Goal: Information Seeking & Learning: Learn about a topic

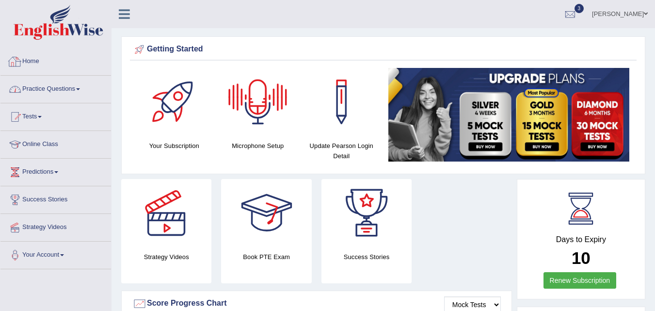
click at [40, 84] on link "Practice Questions" at bounding box center [55, 88] width 111 height 24
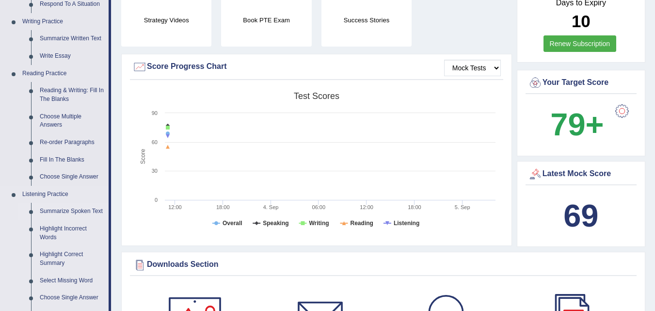
scroll to position [291, 0]
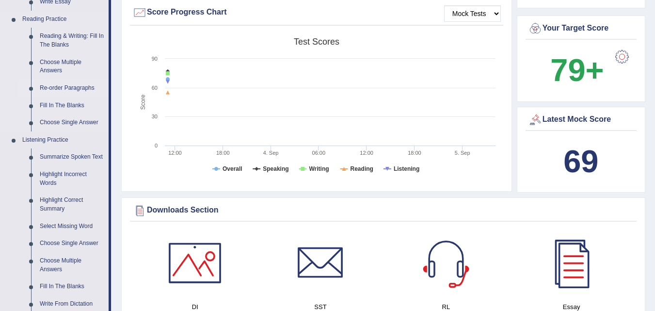
click at [69, 87] on link "Re-order Paragraphs" at bounding box center [71, 87] width 73 height 17
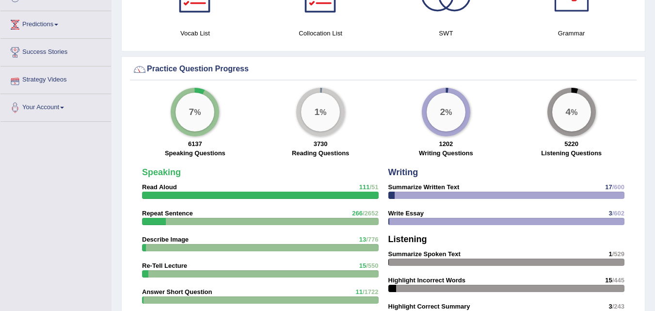
scroll to position [618, 0]
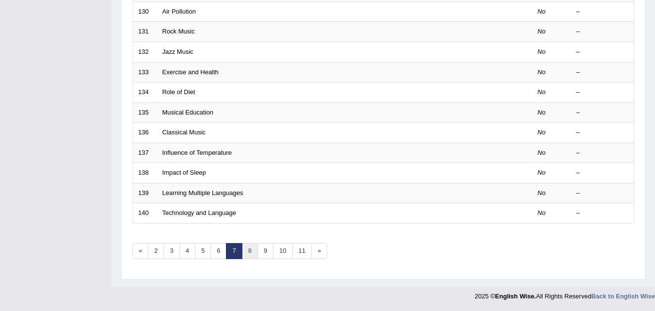
click at [245, 248] on link "8" at bounding box center [250, 251] width 16 height 16
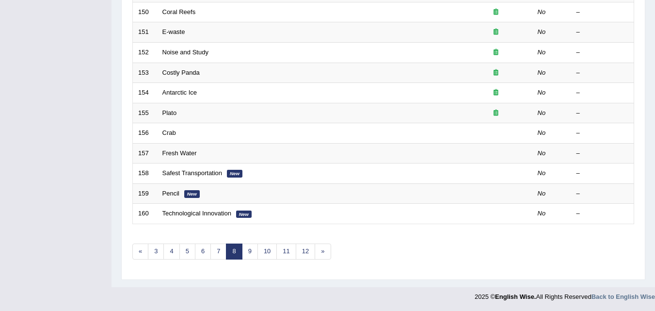
scroll to position [331, 0]
click at [224, 244] on link "7" at bounding box center [218, 251] width 16 height 16
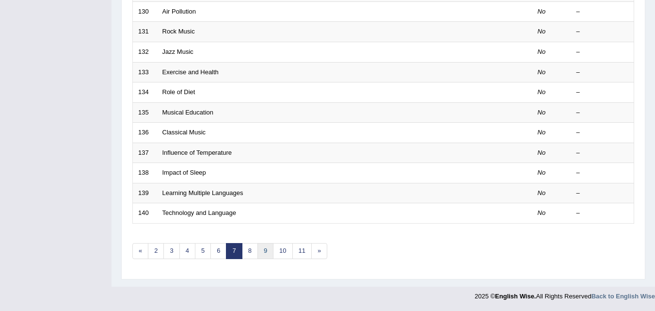
click at [269, 251] on link "9" at bounding box center [265, 251] width 16 height 16
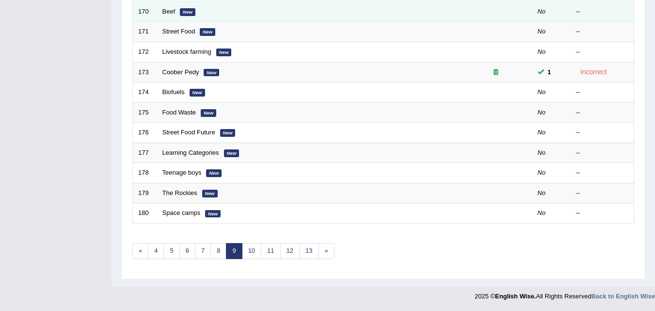
click at [169, 15] on td "Beef New" at bounding box center [308, 11] width 302 height 20
click at [168, 13] on link "Beef" at bounding box center [168, 11] width 13 height 7
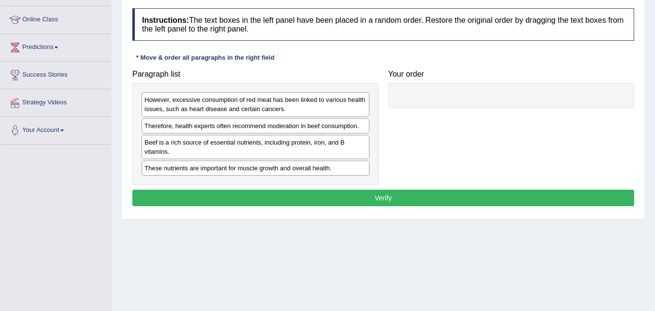
scroll to position [101, 0]
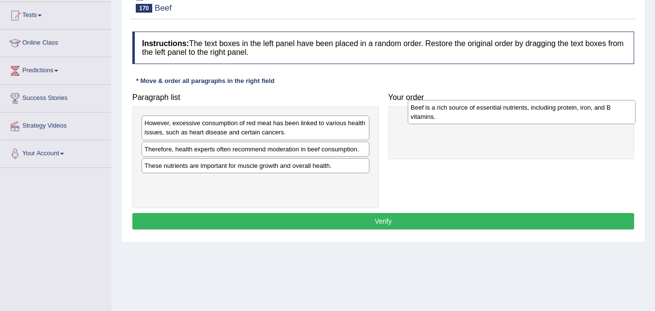
drag, startPoint x: 179, startPoint y: 173, endPoint x: 444, endPoint y: 118, distance: 270.7
click at [444, 118] on div "Beef is a rich source of essential nutrients, including protein, iron, and B vi…" at bounding box center [522, 112] width 228 height 24
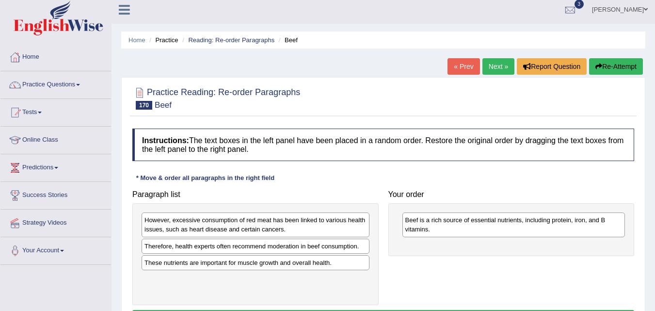
scroll to position [0, 0]
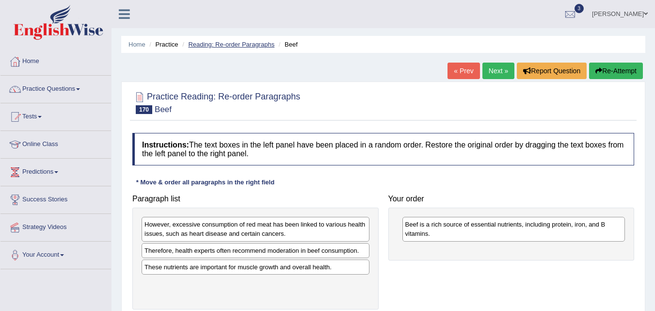
click at [208, 44] on link "Reading: Re-order Paragraphs" at bounding box center [231, 44] width 86 height 7
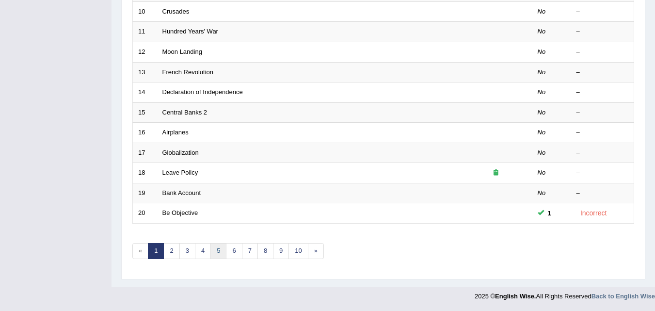
click at [222, 252] on link "5" at bounding box center [218, 251] width 16 height 16
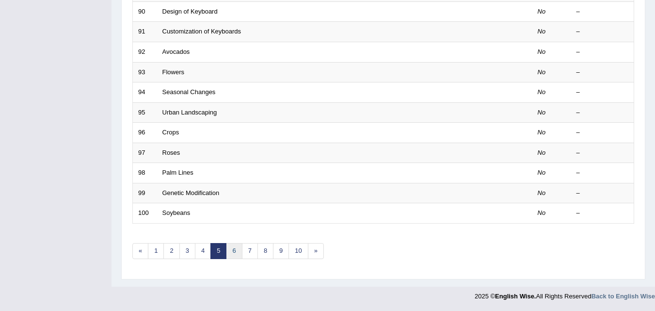
scroll to position [331, 0]
click at [239, 248] on link "6" at bounding box center [234, 251] width 16 height 16
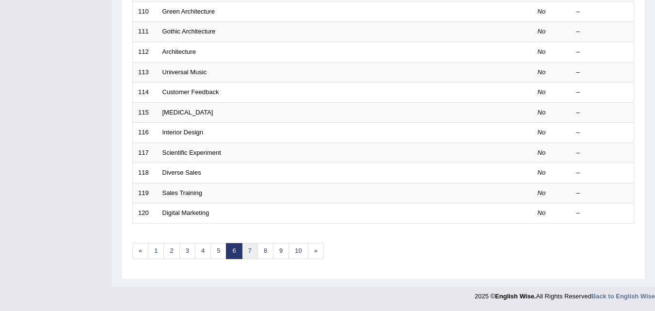
click at [250, 249] on link "7" at bounding box center [250, 251] width 16 height 16
click at [248, 246] on link "8" at bounding box center [250, 251] width 16 height 16
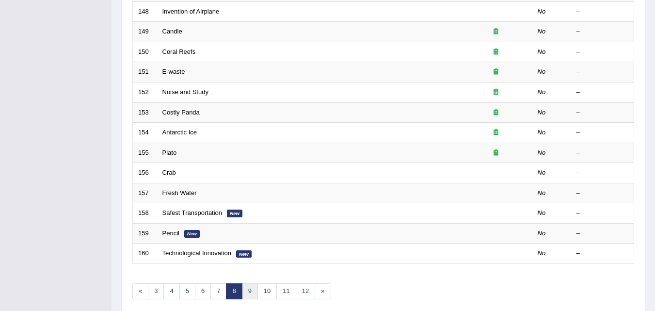
click at [256, 289] on link "9" at bounding box center [250, 291] width 16 height 16
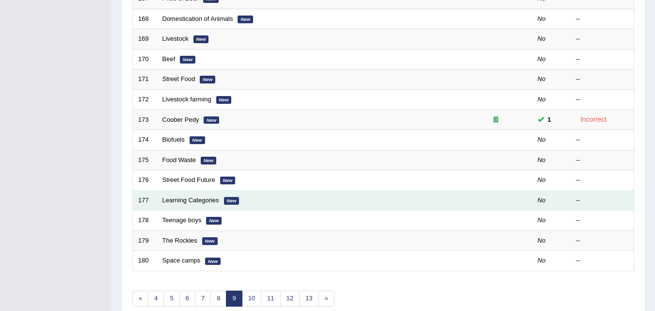
scroll to position [331, 0]
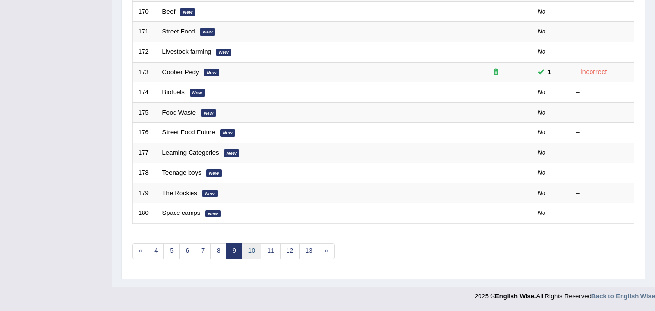
click at [254, 254] on link "10" at bounding box center [251, 251] width 19 height 16
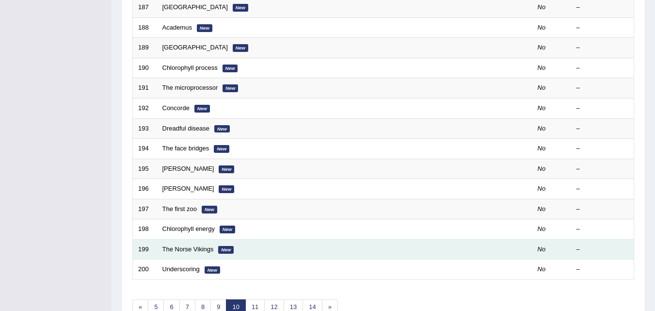
scroll to position [291, 0]
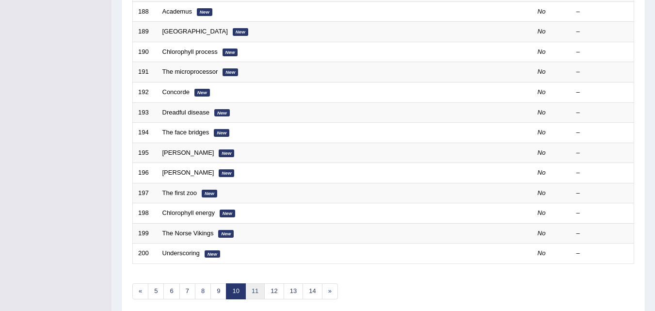
click at [257, 288] on link "11" at bounding box center [254, 291] width 19 height 16
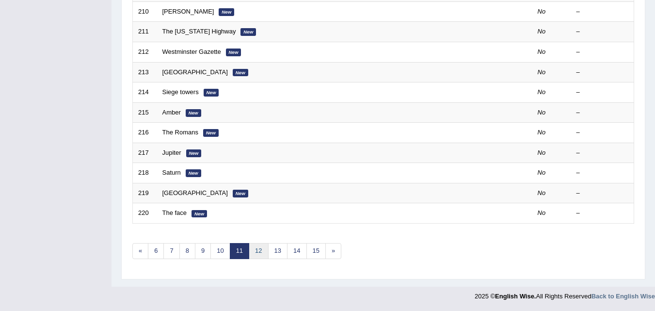
click at [258, 253] on link "12" at bounding box center [258, 251] width 19 height 16
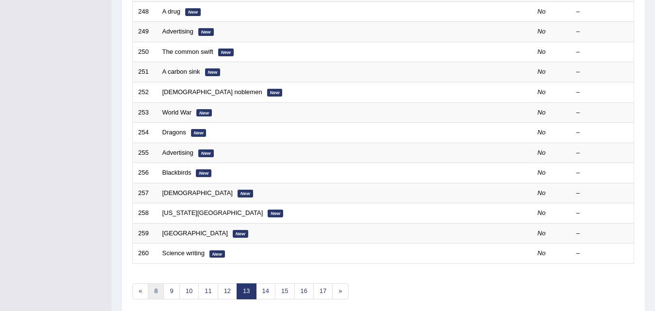
click at [158, 292] on link "8" at bounding box center [156, 291] width 16 height 16
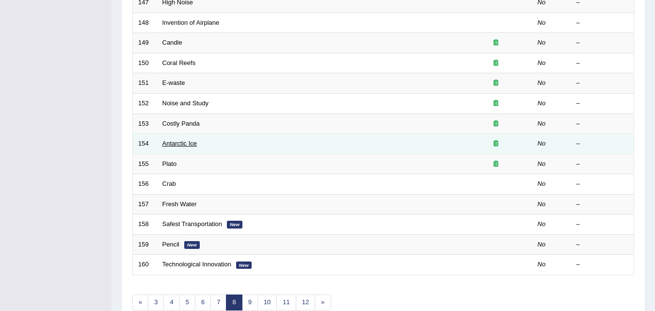
scroll to position [331, 0]
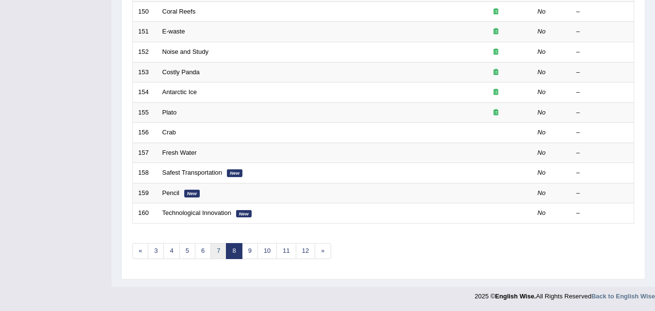
click at [216, 250] on link "7" at bounding box center [218, 251] width 16 height 16
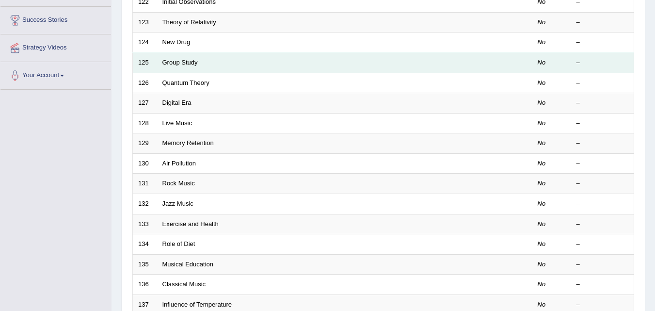
scroll to position [331, 0]
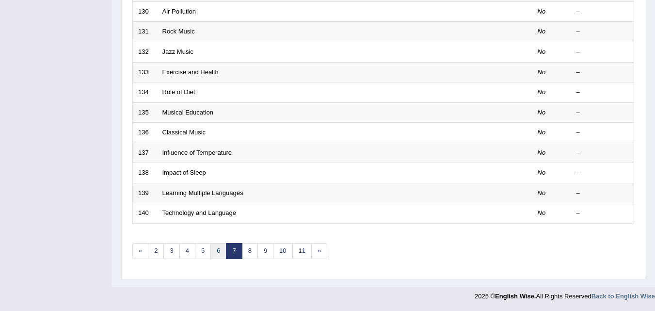
click at [216, 252] on link "6" at bounding box center [218, 251] width 16 height 16
click at [244, 249] on link "7" at bounding box center [250, 251] width 16 height 16
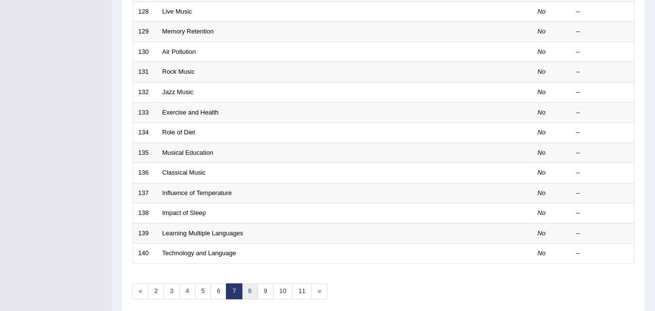
click at [251, 289] on link "8" at bounding box center [250, 291] width 16 height 16
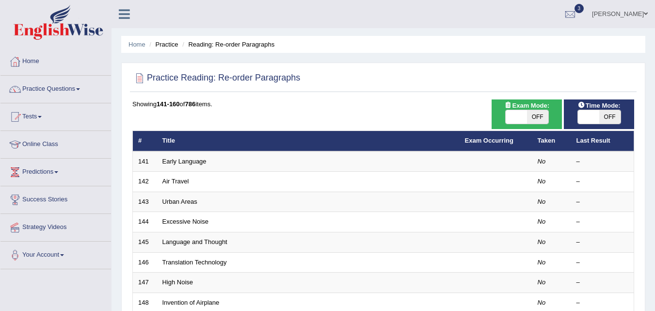
click at [181, 180] on link "Air Travel" at bounding box center [175, 180] width 27 height 7
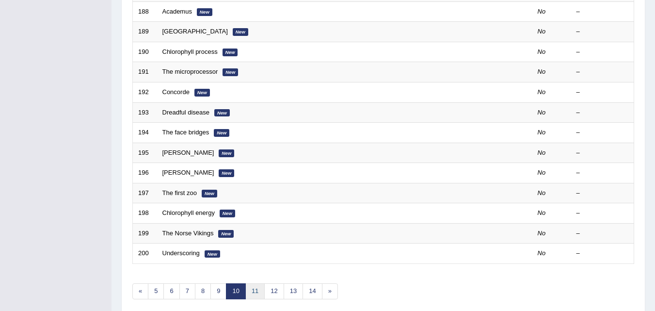
click at [257, 291] on link "11" at bounding box center [254, 291] width 19 height 16
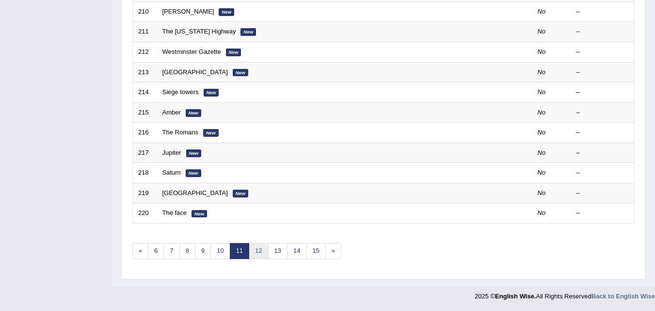
click at [264, 253] on link "12" at bounding box center [258, 251] width 19 height 16
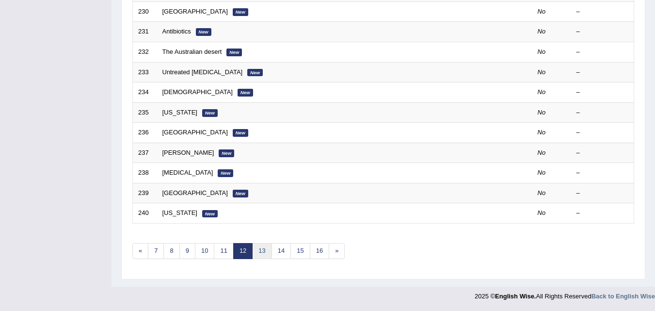
click at [268, 254] on link "13" at bounding box center [261, 251] width 19 height 16
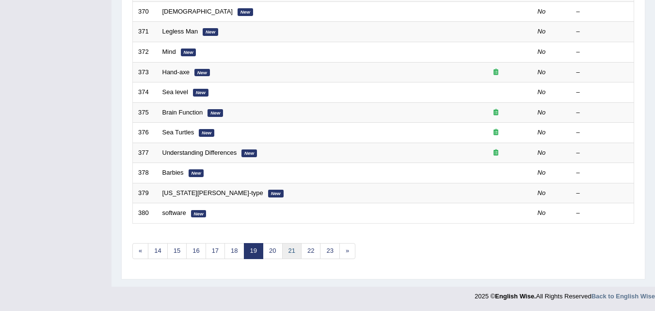
click at [299, 252] on link "21" at bounding box center [291, 251] width 19 height 16
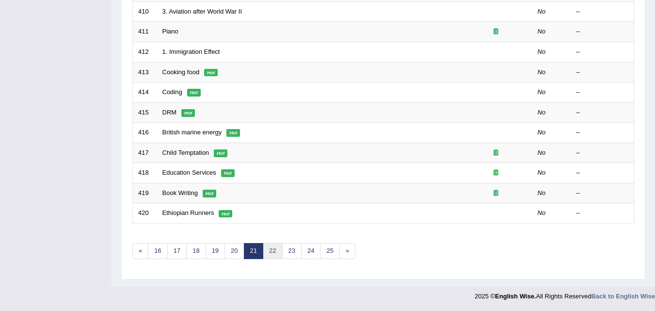
click at [277, 253] on link "22" at bounding box center [272, 251] width 19 height 16
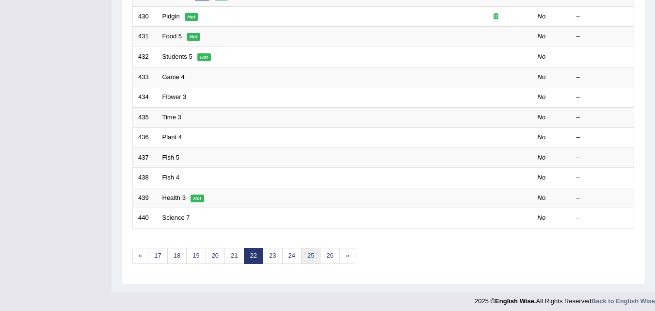
scroll to position [331, 0]
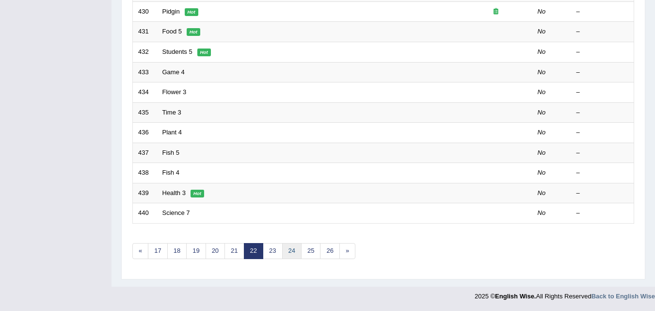
click at [294, 251] on link "24" at bounding box center [291, 251] width 19 height 16
click at [166, 251] on link "22" at bounding box center [157, 251] width 19 height 16
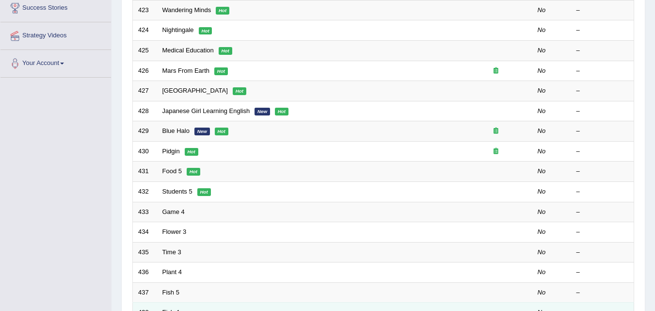
scroll to position [331, 0]
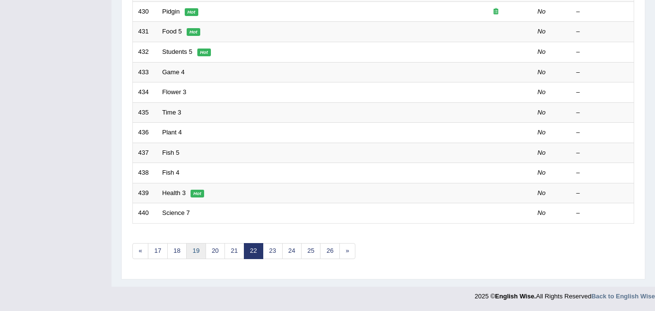
click at [201, 249] on link "19" at bounding box center [195, 251] width 19 height 16
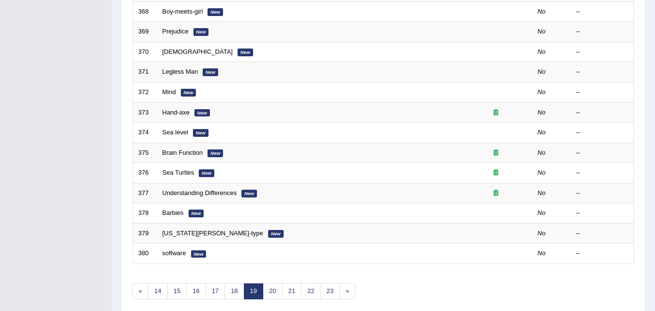
scroll to position [291, 0]
click at [213, 287] on link "17" at bounding box center [215, 291] width 19 height 16
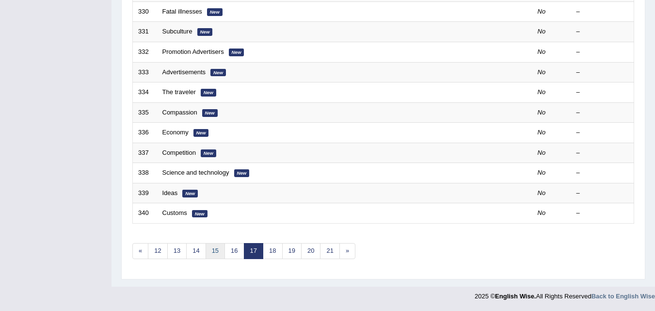
click at [206, 248] on link "15" at bounding box center [215, 251] width 19 height 16
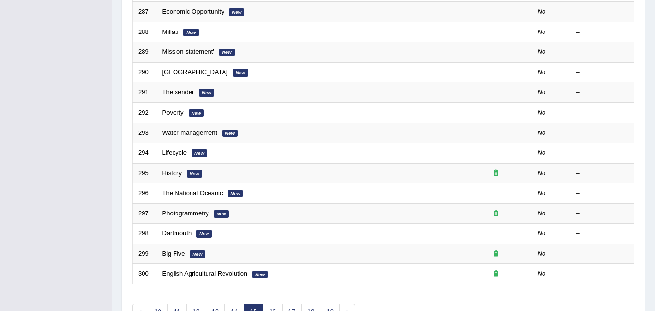
scroll to position [331, 0]
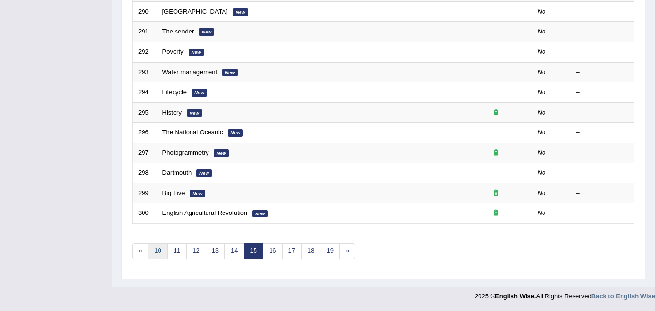
click at [150, 251] on link "10" at bounding box center [157, 251] width 19 height 16
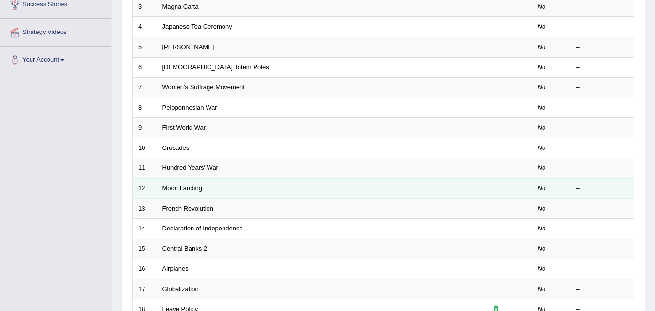
scroll to position [283, 0]
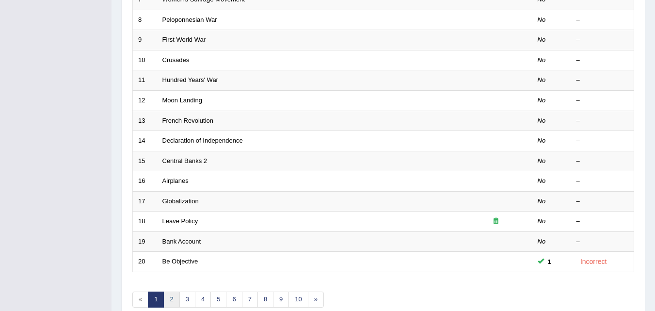
click at [170, 294] on link "2" at bounding box center [171, 299] width 16 height 16
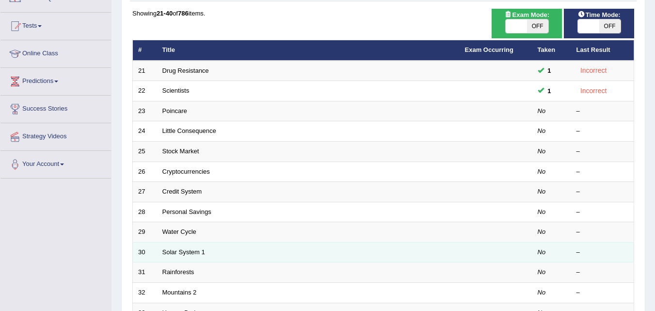
scroll to position [89, 0]
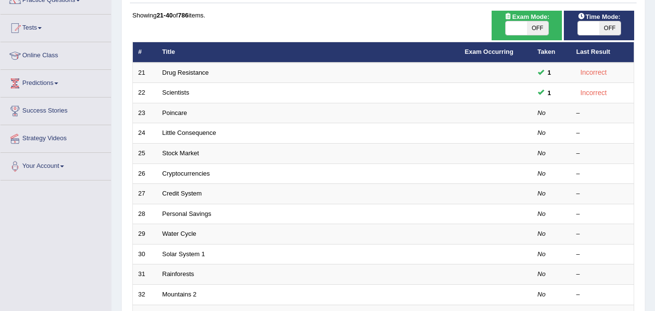
click at [522, 30] on span at bounding box center [516, 28] width 21 height 14
checkbox input "true"
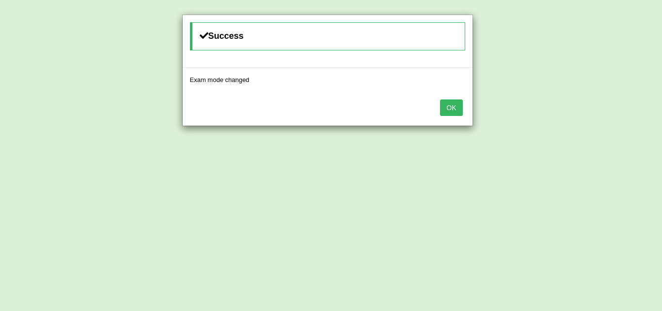
click at [452, 111] on button "OK" at bounding box center [451, 107] width 22 height 16
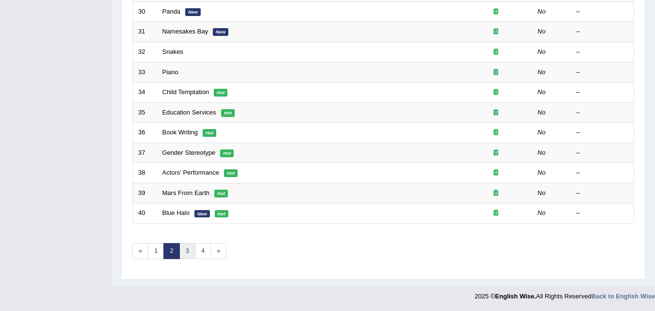
scroll to position [331, 0]
click at [156, 254] on link "1" at bounding box center [156, 251] width 16 height 16
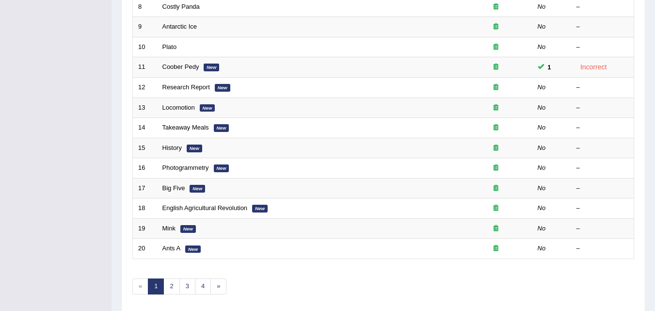
scroll to position [234, 0]
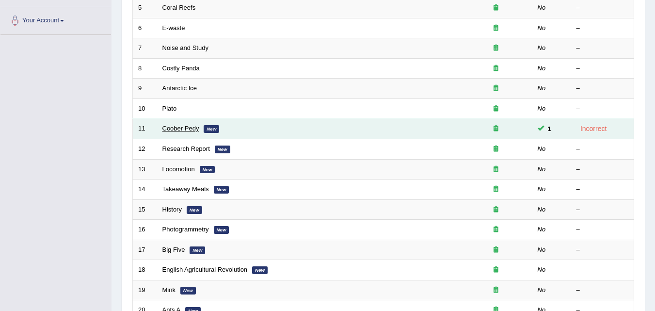
click at [169, 129] on link "Coober Pedy" at bounding box center [180, 128] width 37 height 7
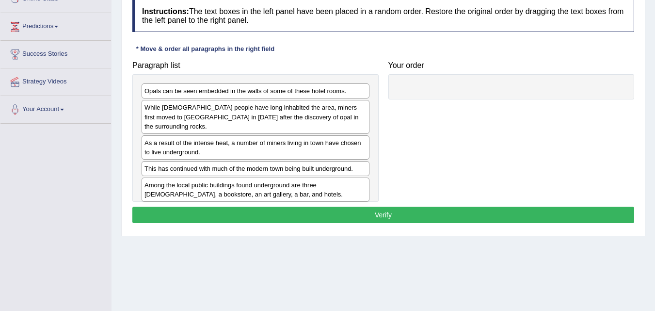
scroll to position [97, 0]
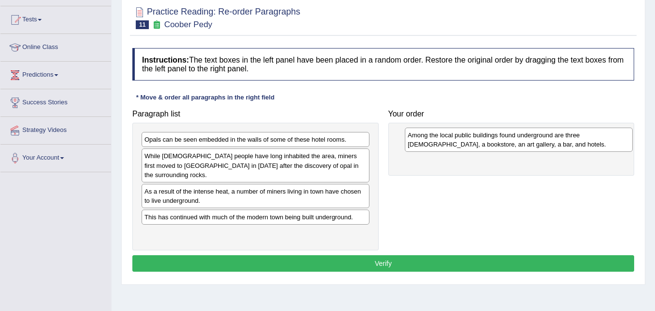
drag, startPoint x: 205, startPoint y: 231, endPoint x: 468, endPoint y: 142, distance: 277.9
click at [468, 142] on div "Among the local public buildings found underground are three churches, a bookst…" at bounding box center [519, 139] width 228 height 24
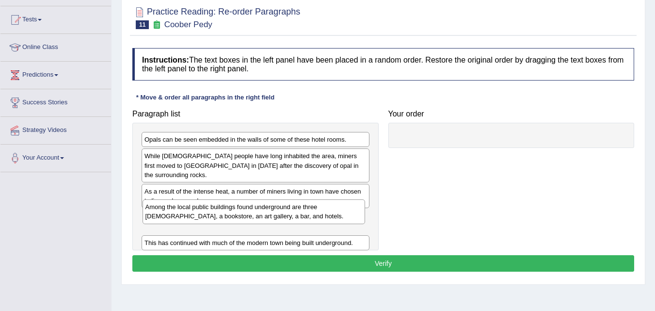
drag, startPoint x: 460, startPoint y: 146, endPoint x: 200, endPoint y: 214, distance: 268.9
click at [200, 214] on div "Among the local public buildings found underground are three churches, a bookst…" at bounding box center [254, 211] width 223 height 24
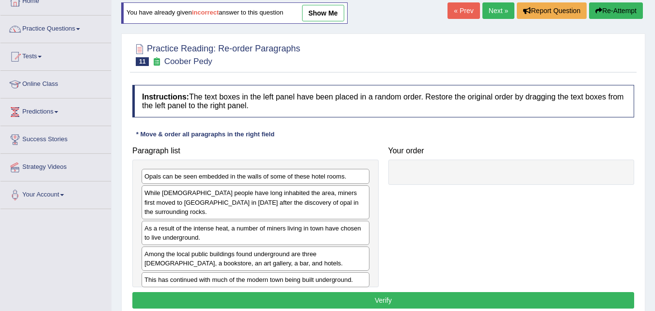
scroll to position [0, 0]
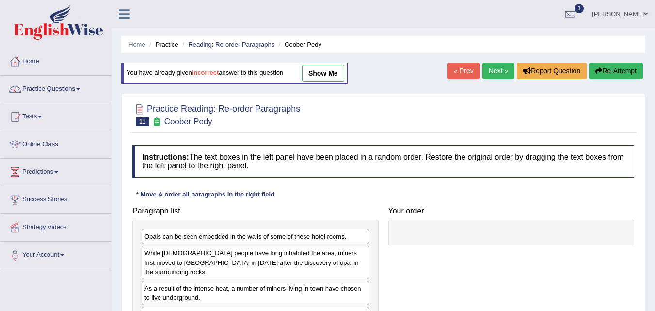
click at [332, 76] on link "show me" at bounding box center [323, 73] width 42 height 16
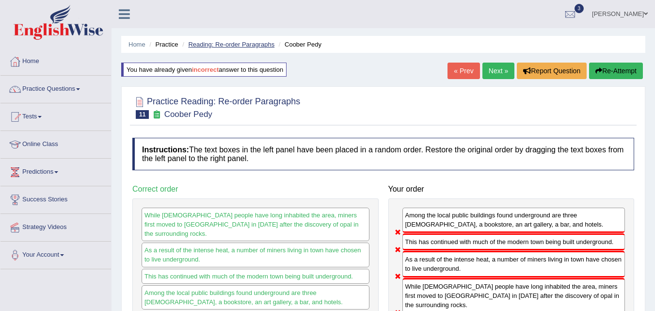
click at [207, 41] on link "Reading: Re-order Paragraphs" at bounding box center [231, 44] width 86 height 7
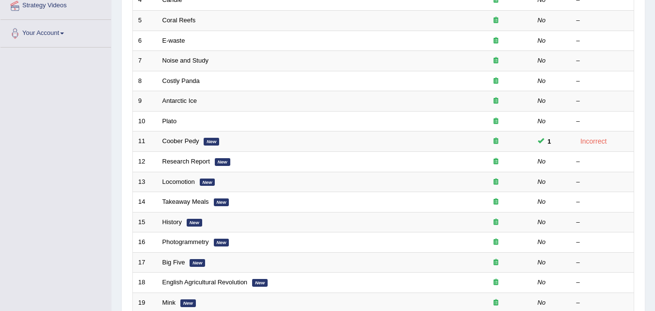
scroll to position [40, 0]
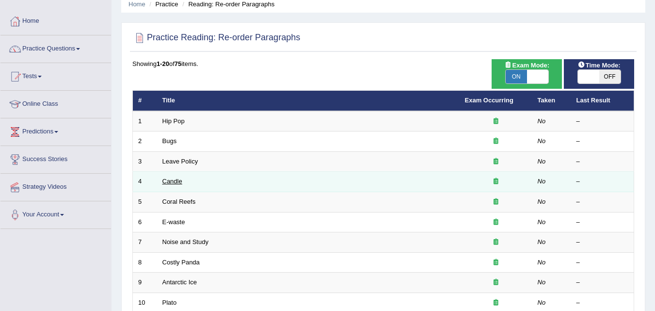
click at [166, 180] on link "Candle" at bounding box center [172, 180] width 20 height 7
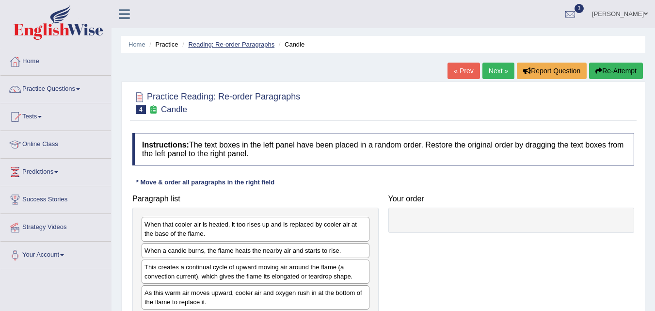
click at [232, 45] on link "Reading: Re-order Paragraphs" at bounding box center [231, 44] width 86 height 7
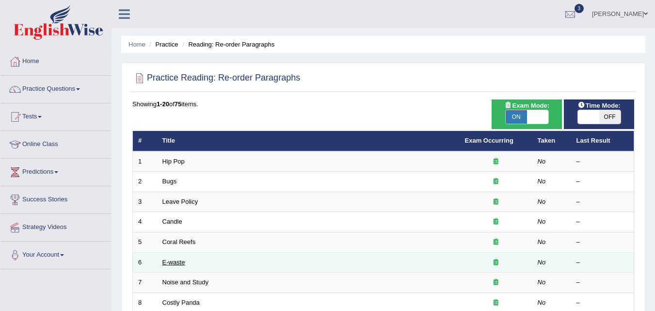
click at [175, 261] on link "E-waste" at bounding box center [173, 261] width 23 height 7
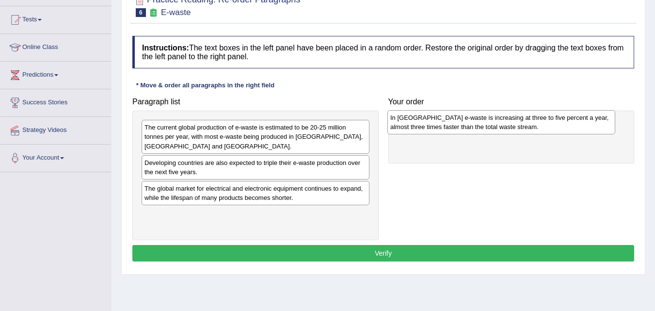
drag, startPoint x: 263, startPoint y: 196, endPoint x: 509, endPoint y: 126, distance: 255.7
click at [509, 126] on div "In Europe e-waste is increasing at three to five percent a year, almost three t…" at bounding box center [501, 122] width 228 height 24
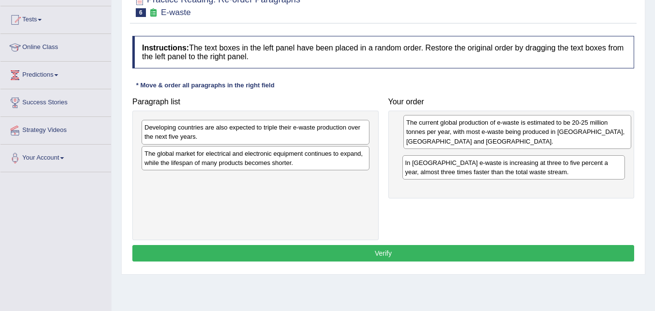
drag, startPoint x: 238, startPoint y: 142, endPoint x: 500, endPoint y: 137, distance: 261.8
click at [500, 137] on div "The current global production of e-waste is estimated to be 20-25 million tonne…" at bounding box center [517, 131] width 228 height 33
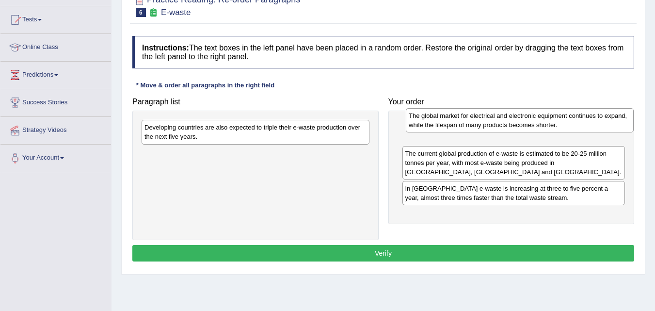
drag, startPoint x: 280, startPoint y: 158, endPoint x: 544, endPoint y: 120, distance: 266.9
click at [544, 120] on div "The global market for electrical and electronic equipment continues to expand, …" at bounding box center [520, 120] width 228 height 24
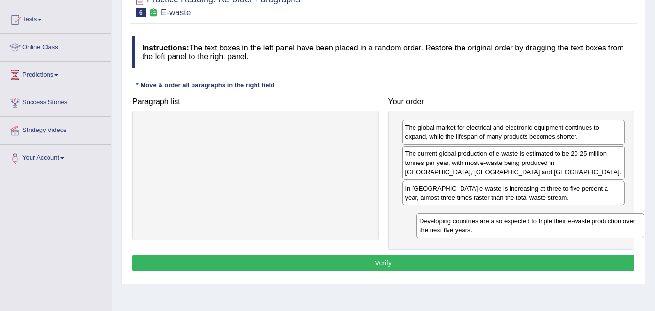
drag, startPoint x: 283, startPoint y: 137, endPoint x: 540, endPoint y: 224, distance: 272.1
click at [557, 229] on div "Developing countries are also expected to triple their e-waste production over …" at bounding box center [530, 225] width 228 height 24
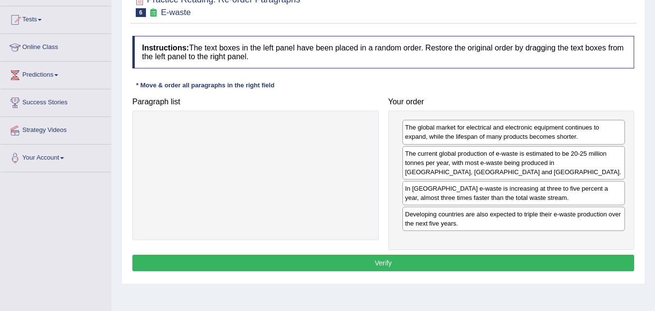
click at [417, 267] on button "Verify" at bounding box center [383, 262] width 502 height 16
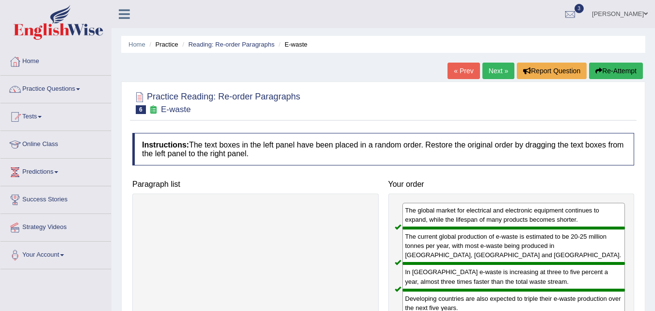
click at [495, 71] on link "Next »" at bounding box center [498, 71] width 32 height 16
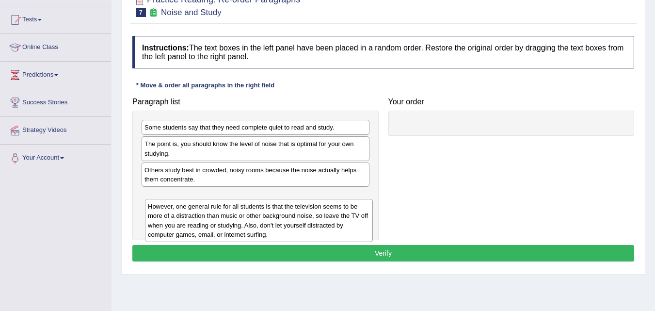
drag, startPoint x: 156, startPoint y: 132, endPoint x: 159, endPoint y: 211, distance: 79.1
click at [159, 211] on div "However, one general rule for all students is that the television seems to be m…" at bounding box center [259, 220] width 228 height 43
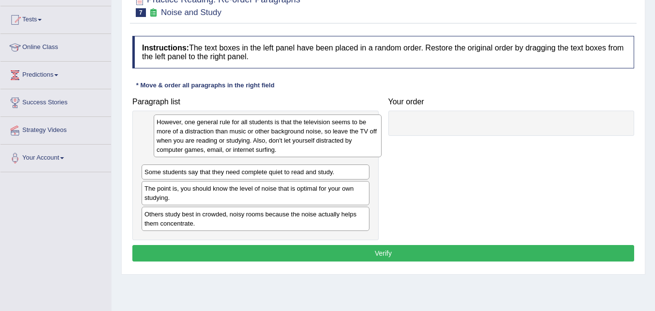
drag, startPoint x: 190, startPoint y: 206, endPoint x: 202, endPoint y: 132, distance: 74.7
click at [202, 132] on div "However, one general rule for all students is that the television seems to be m…" at bounding box center [268, 135] width 228 height 43
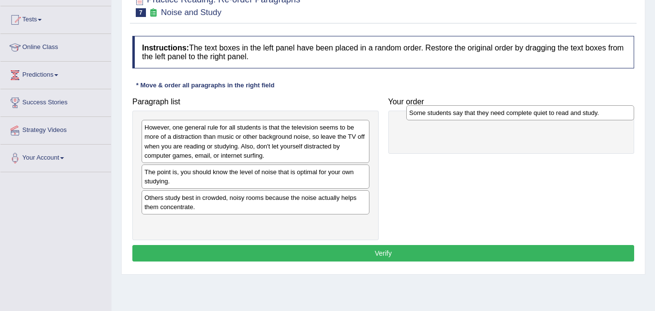
drag, startPoint x: 201, startPoint y: 175, endPoint x: 461, endPoint y: 128, distance: 264.5
click at [461, 120] on div "Some students say that they need complete quiet to read and study." at bounding box center [520, 112] width 228 height 15
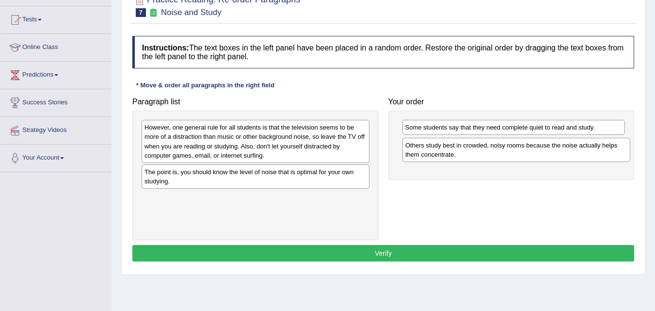
drag, startPoint x: 171, startPoint y: 201, endPoint x: 432, endPoint y: 149, distance: 266.0
click at [432, 149] on div "Others study best in crowded, noisy rooms because the noise actually helps them…" at bounding box center [516, 150] width 228 height 24
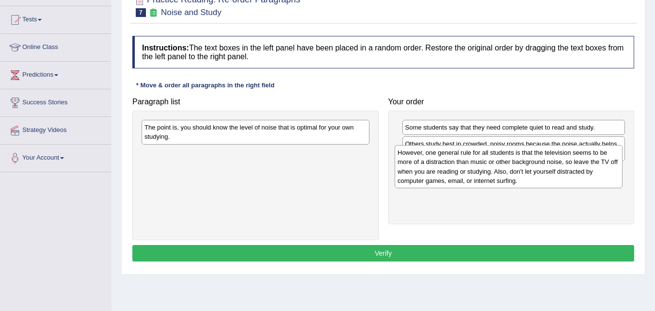
drag, startPoint x: 280, startPoint y: 157, endPoint x: 508, endPoint y: 184, distance: 229.9
click at [508, 184] on div "However, one general rule for all students is that the television seems to be m…" at bounding box center [509, 166] width 228 height 43
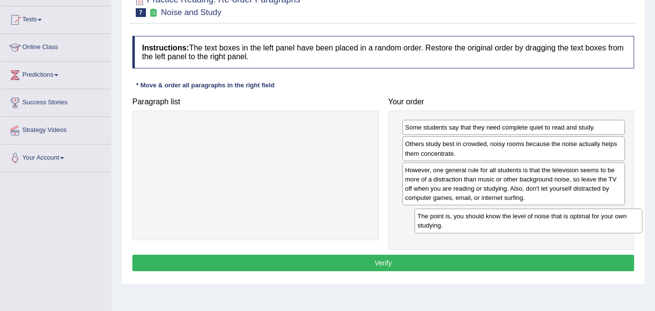
drag, startPoint x: 203, startPoint y: 140, endPoint x: 476, endPoint y: 228, distance: 287.0
click at [476, 228] on div "The point is, you should know the level of noise that is optimal for your own s…" at bounding box center [528, 220] width 228 height 24
click at [392, 260] on button "Verify" at bounding box center [383, 262] width 502 height 16
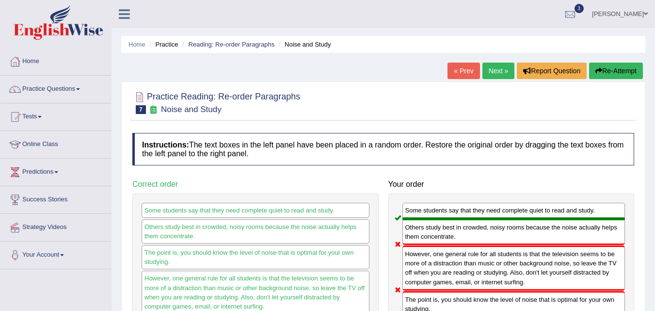
click at [490, 71] on link "Next »" at bounding box center [498, 71] width 32 height 16
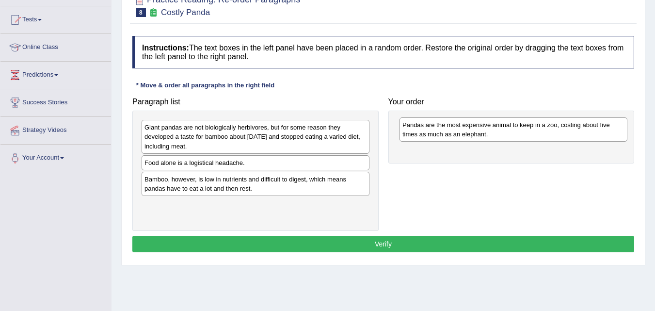
drag, startPoint x: 198, startPoint y: 170, endPoint x: 456, endPoint y: 132, distance: 260.6
click at [456, 132] on div "Pandas are the most expensive animal to keep in a zoo, costing about five times…" at bounding box center [513, 129] width 228 height 24
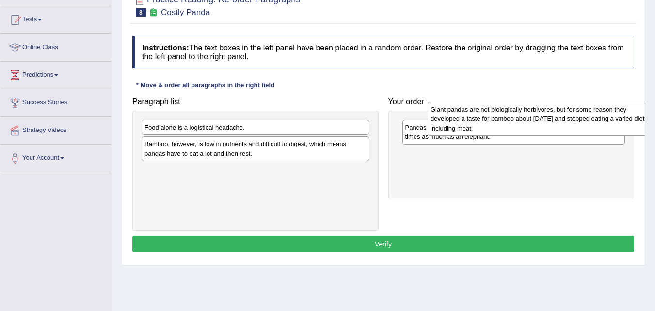
drag, startPoint x: 273, startPoint y: 149, endPoint x: 559, endPoint y: 131, distance: 286.5
click at [559, 131] on div "Giant pandas are not biologically herbivores, but for some reason they develope…" at bounding box center [542, 118] width 228 height 33
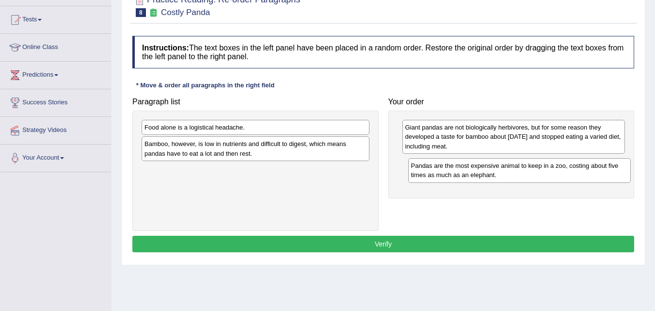
drag, startPoint x: 498, startPoint y: 137, endPoint x: 504, endPoint y: 175, distance: 38.7
click at [504, 175] on div "Pandas are the most expensive animal to keep in a zoo, costing about five times…" at bounding box center [519, 170] width 223 height 24
click at [249, 149] on div "Bamboo, however, is low in nutrients and difficult to digest, which means panda…" at bounding box center [256, 148] width 228 height 24
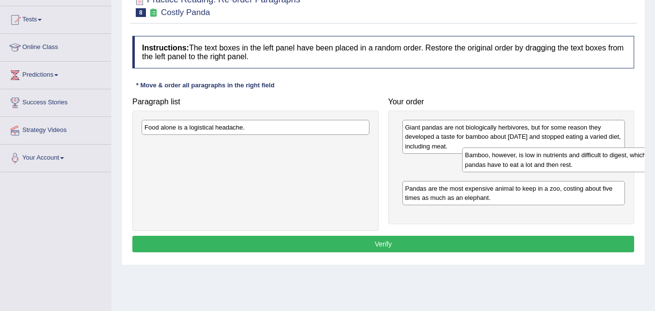
drag, startPoint x: 249, startPoint y: 149, endPoint x: 533, endPoint y: 161, distance: 284.3
click at [533, 161] on div "Bamboo, however, is low in nutrients and difficult to digest, which means panda…" at bounding box center [576, 159] width 228 height 24
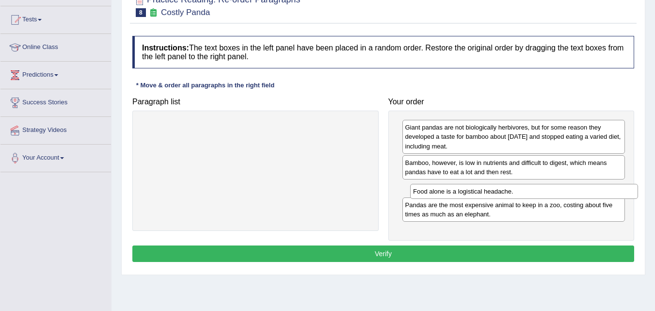
drag, startPoint x: 305, startPoint y: 129, endPoint x: 573, endPoint y: 193, distance: 276.1
click at [573, 193] on div "Food alone is a logistical headache." at bounding box center [524, 191] width 228 height 15
click at [482, 250] on button "Verify" at bounding box center [383, 253] width 502 height 16
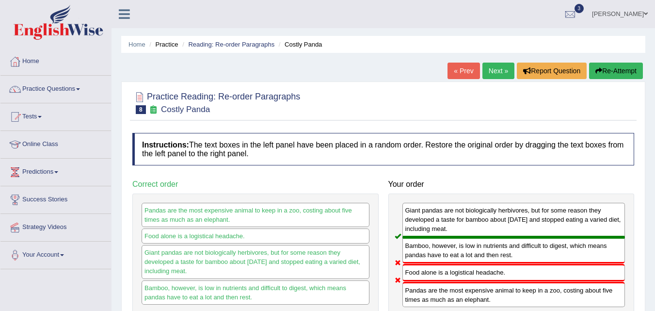
click at [485, 75] on link "Next »" at bounding box center [498, 71] width 32 height 16
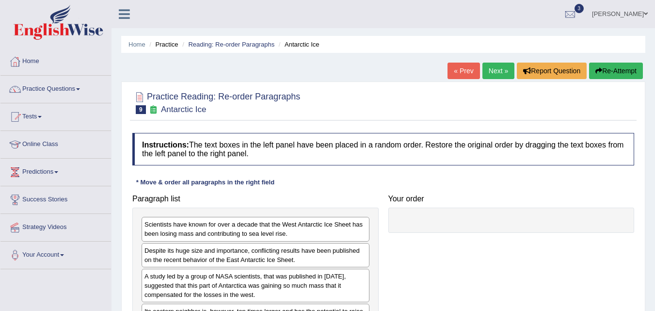
click at [500, 67] on link "Next »" at bounding box center [498, 71] width 32 height 16
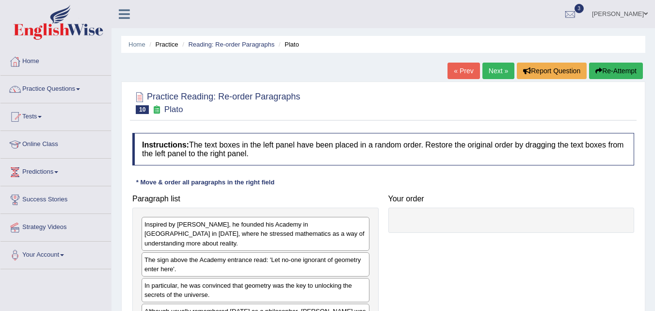
click at [494, 73] on link "Next »" at bounding box center [498, 71] width 32 height 16
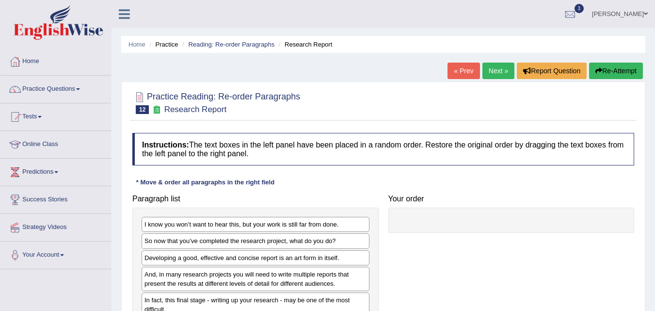
click at [500, 68] on link "Next »" at bounding box center [498, 71] width 32 height 16
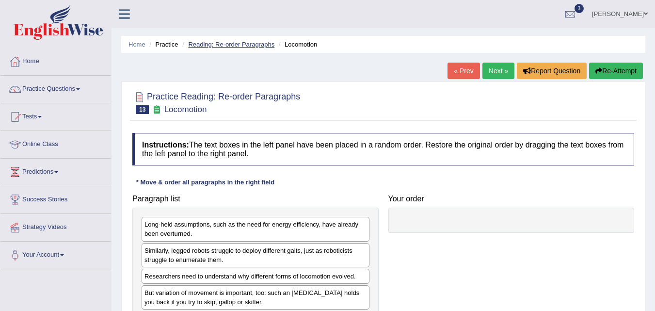
click at [220, 45] on link "Reading: Re-order Paragraphs" at bounding box center [231, 44] width 86 height 7
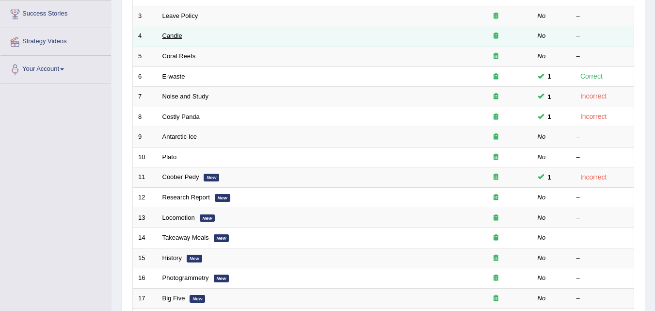
click at [175, 35] on link "Candle" at bounding box center [172, 35] width 20 height 7
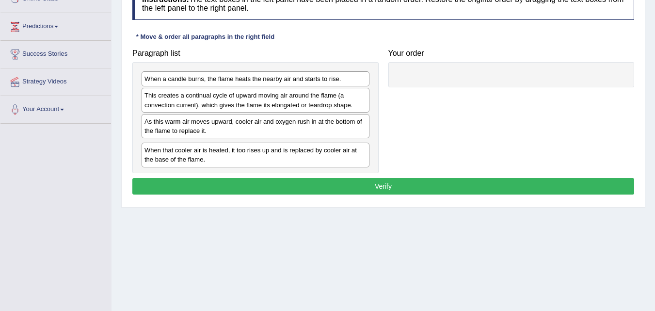
drag, startPoint x: 174, startPoint y: 84, endPoint x: 174, endPoint y: 155, distance: 71.3
click at [174, 155] on div "When that cooler air is heated, it too rises up and is replaced by cooler air a…" at bounding box center [256, 155] width 228 height 24
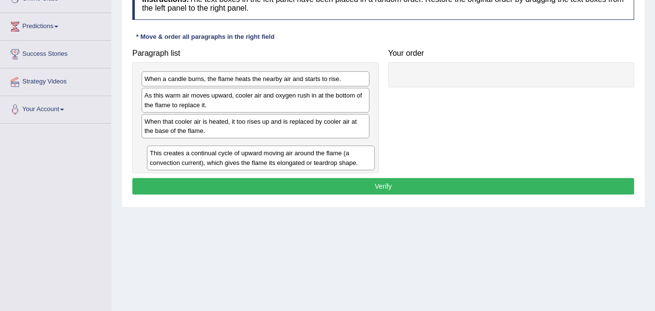
drag, startPoint x: 174, startPoint y: 101, endPoint x: 179, endPoint y: 159, distance: 57.9
click at [179, 159] on div "This creates a continual cycle of upward moving air around the flame (a convect…" at bounding box center [261, 157] width 228 height 24
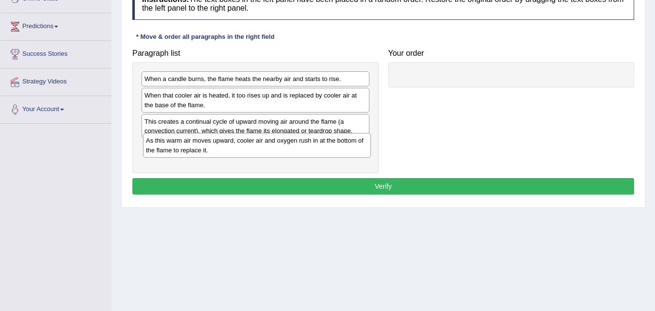
drag, startPoint x: 178, startPoint y: 106, endPoint x: 180, endPoint y: 151, distance: 45.6
click at [180, 151] on div "As this warm air moves upward, cooler air and oxygen rush in at the bottom of t…" at bounding box center [257, 145] width 228 height 24
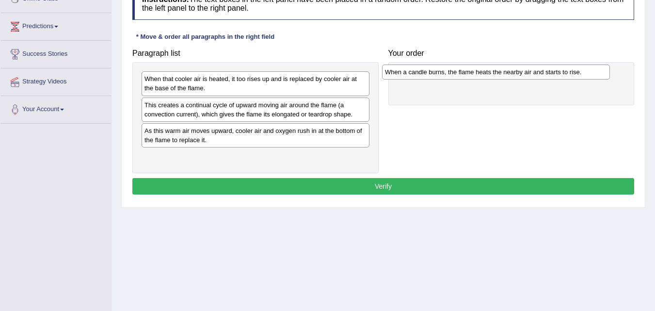
drag, startPoint x: 176, startPoint y: 77, endPoint x: 418, endPoint y: 70, distance: 242.5
click at [418, 70] on div "When a candle burns, the flame heats the nearby air and starts to rise." at bounding box center [496, 71] width 228 height 15
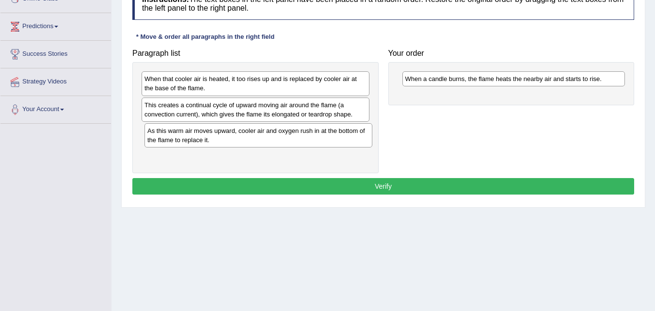
click at [204, 133] on div "As this warm air moves upward, cooler air and oxygen rush in at the bottom of t…" at bounding box center [258, 135] width 228 height 24
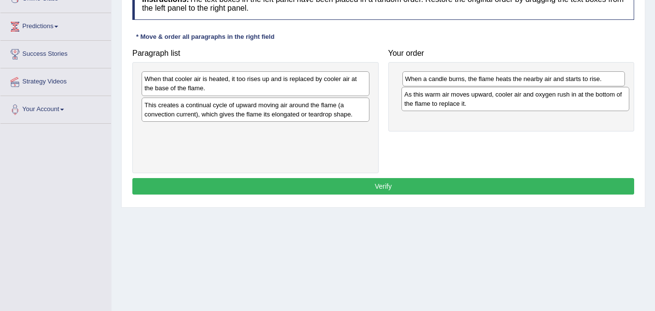
drag, startPoint x: 218, startPoint y: 134, endPoint x: 477, endPoint y: 98, distance: 262.3
click at [477, 98] on div "As this warm air moves upward, cooler air and oxygen rush in at the bottom of t…" at bounding box center [515, 99] width 228 height 24
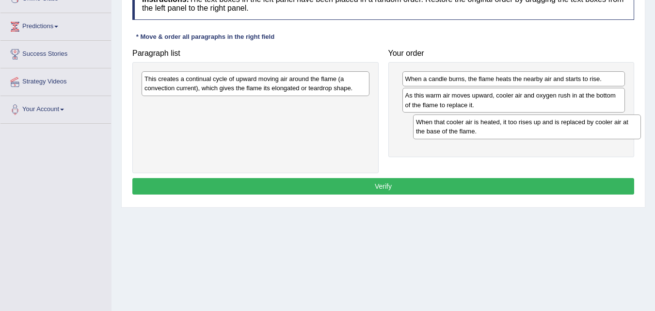
drag, startPoint x: 189, startPoint y: 84, endPoint x: 460, endPoint y: 127, distance: 274.9
click at [460, 127] on div "When that cooler air is heated, it too rises up and is replaced by cooler air a…" at bounding box center [527, 126] width 228 height 24
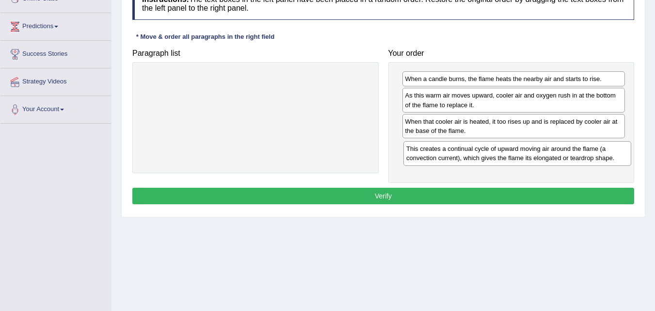
drag, startPoint x: 204, startPoint y: 84, endPoint x: 466, endPoint y: 154, distance: 270.9
click at [466, 154] on div "This creates a continual cycle of upward moving air around the flame (a convect…" at bounding box center [517, 153] width 228 height 24
click at [458, 192] on button "Verify" at bounding box center [383, 196] width 502 height 16
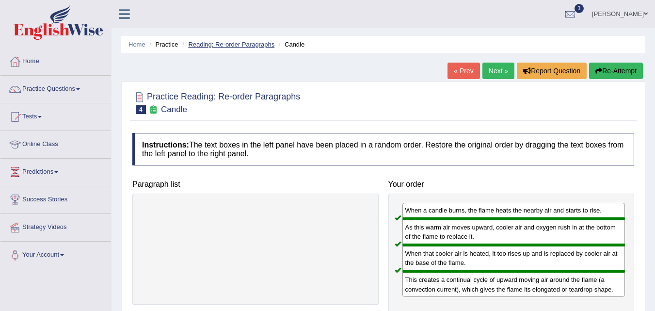
click at [222, 45] on link "Reading: Re-order Paragraphs" at bounding box center [231, 44] width 86 height 7
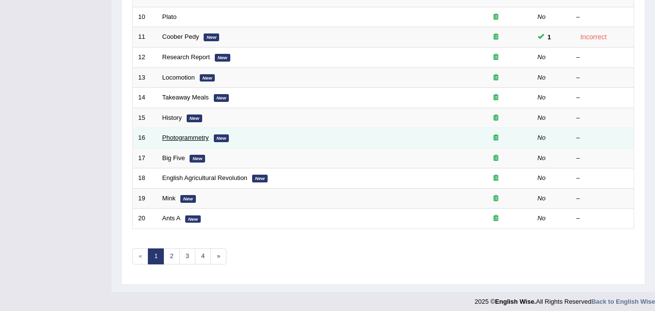
scroll to position [331, 0]
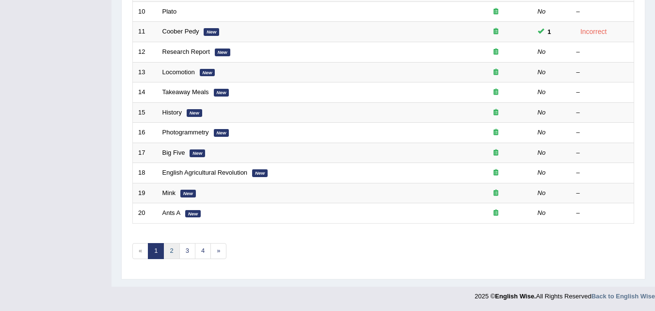
click at [174, 249] on link "2" at bounding box center [171, 251] width 16 height 16
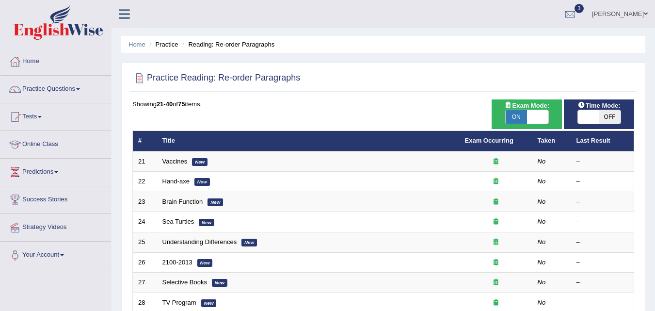
click at [523, 121] on span "ON" at bounding box center [516, 117] width 21 height 14
checkbox input "false"
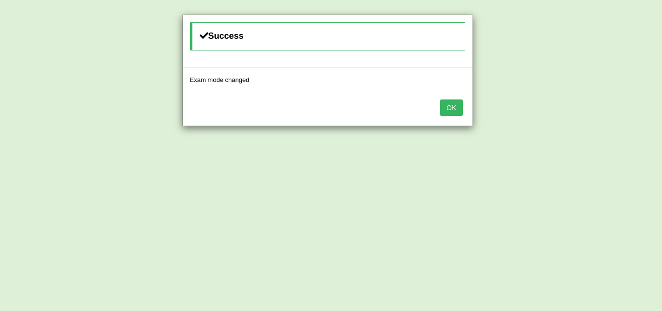
click at [462, 102] on button "OK" at bounding box center [451, 107] width 22 height 16
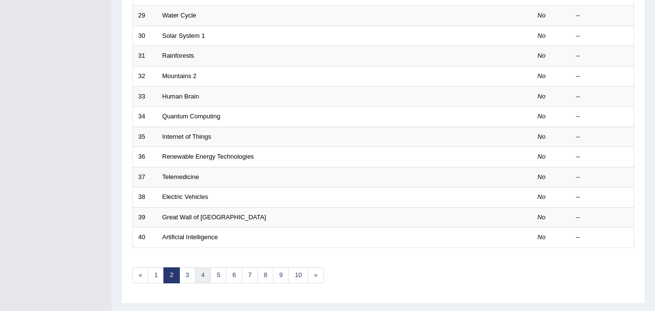
click at [196, 274] on link "4" at bounding box center [203, 275] width 16 height 16
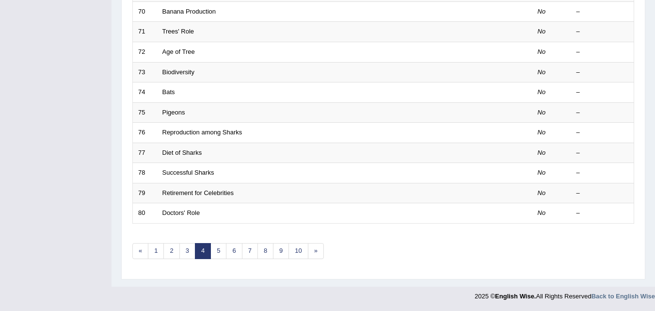
click at [236, 238] on div "Showing 61-80 of 786 items. # Title Exam Occurring Taken Last Result 61 Airline…" at bounding box center [383, 19] width 502 height 503
click at [237, 247] on link "6" at bounding box center [234, 251] width 16 height 16
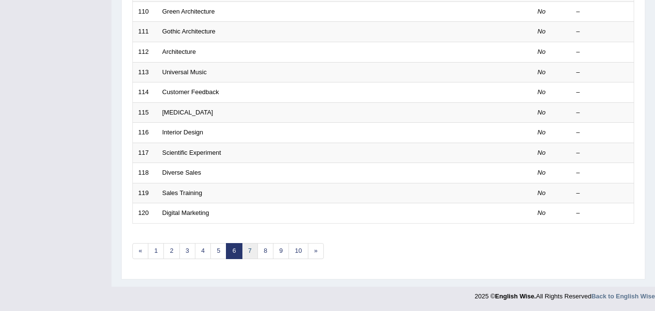
click at [255, 255] on link "7" at bounding box center [250, 251] width 16 height 16
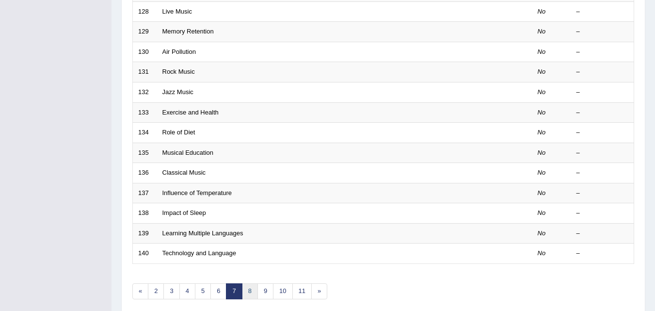
click at [250, 288] on link "8" at bounding box center [250, 291] width 16 height 16
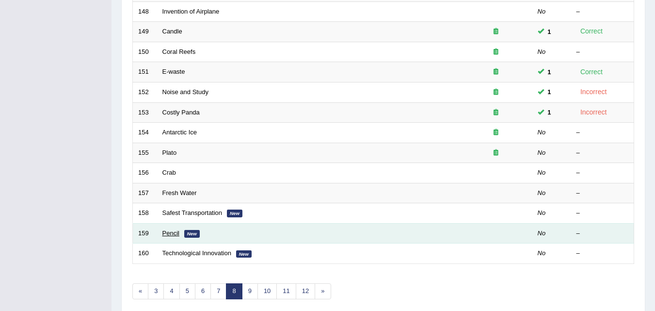
click at [173, 231] on link "Pencil" at bounding box center [170, 232] width 17 height 7
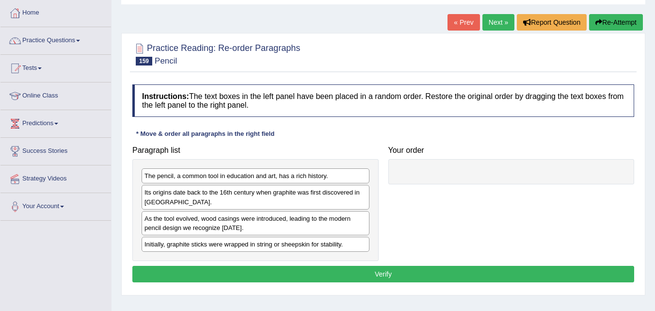
scroll to position [97, 0]
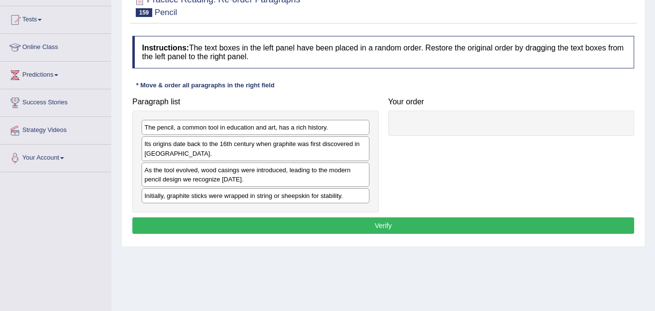
click at [170, 146] on div "Its origins date back to the 16th century when graphite was first discovered in…" at bounding box center [256, 148] width 228 height 24
click at [174, 169] on div "As the tool evolved, wood casings were introduced, leading to the modern pencil…" at bounding box center [256, 174] width 228 height 24
click at [150, 147] on div "Its origins date back to the 16th century when graphite was first discovered in…" at bounding box center [256, 148] width 228 height 24
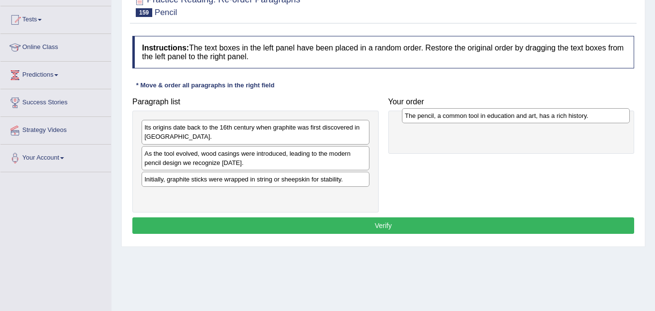
drag, startPoint x: 174, startPoint y: 131, endPoint x: 434, endPoint y: 120, distance: 260.6
click at [434, 120] on div "The pencil, a common tool in education and art, has a rich history." at bounding box center [516, 115] width 228 height 15
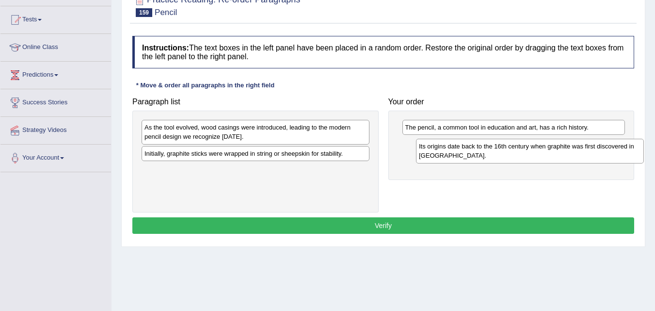
drag, startPoint x: 210, startPoint y: 133, endPoint x: 485, endPoint y: 152, distance: 275.5
click at [485, 152] on div "Its origins date back to the 16th century when graphite was first discovered in…" at bounding box center [530, 151] width 228 height 24
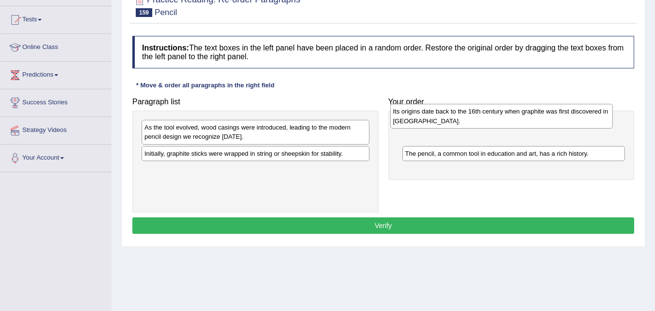
drag, startPoint x: 503, startPoint y: 150, endPoint x: 491, endPoint y: 117, distance: 34.7
click at [491, 117] on div "Its origins date back to the 16th century when graphite was first discovered in…" at bounding box center [501, 116] width 223 height 24
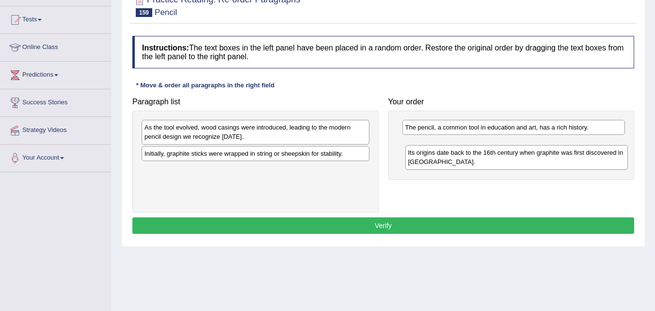
drag, startPoint x: 408, startPoint y: 130, endPoint x: 411, endPoint y: 158, distance: 28.3
click at [411, 158] on div "Its origins date back to the 16th century when graphite was first discovered in…" at bounding box center [516, 157] width 223 height 24
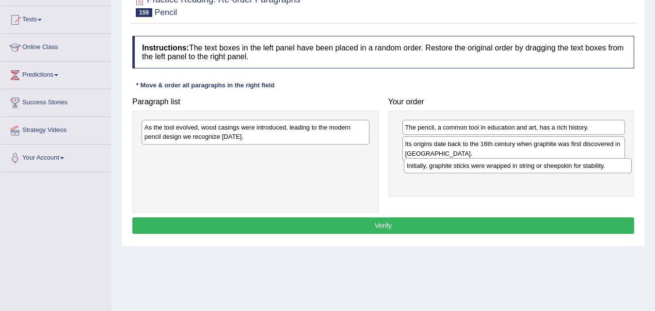
drag, startPoint x: 232, startPoint y: 156, endPoint x: 494, endPoint y: 168, distance: 262.5
click at [494, 168] on div "Initially, graphite sticks were wrapped in string or sheepskin for stability." at bounding box center [518, 165] width 228 height 15
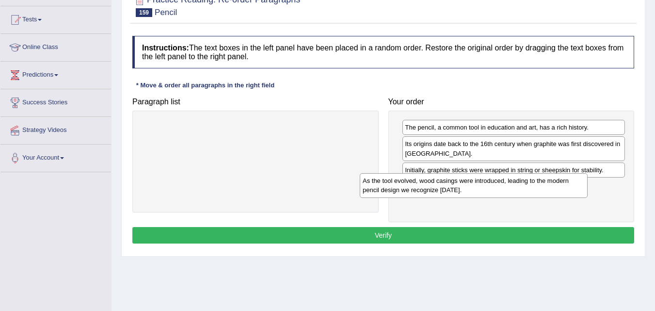
drag, startPoint x: 232, startPoint y: 140, endPoint x: 450, endPoint y: 193, distance: 225.0
click at [450, 193] on div "As the tool evolved, wood casings were introduced, leading to the modern pencil…" at bounding box center [474, 185] width 228 height 24
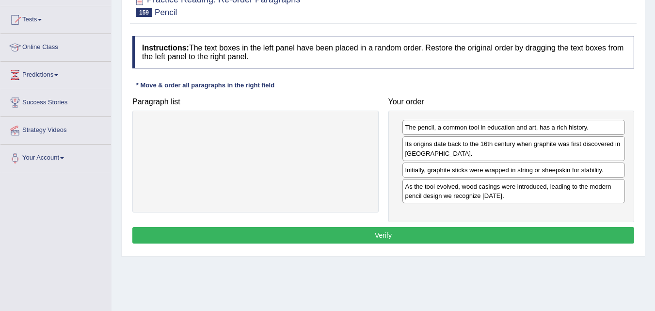
click at [440, 241] on button "Verify" at bounding box center [383, 235] width 502 height 16
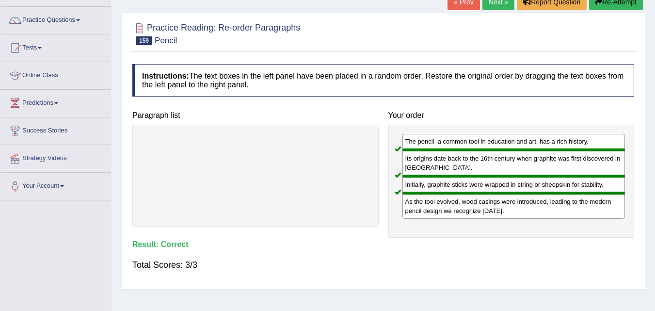
scroll to position [0, 0]
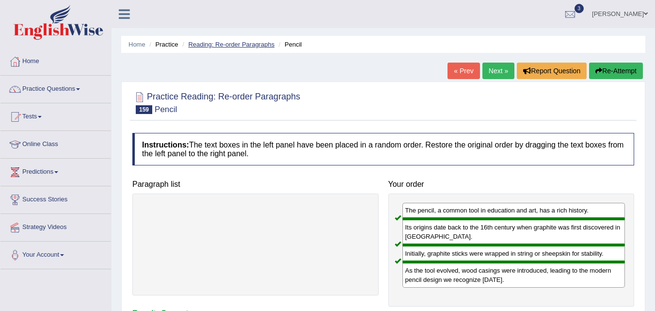
click at [228, 42] on link "Reading: Re-order Paragraphs" at bounding box center [231, 44] width 86 height 7
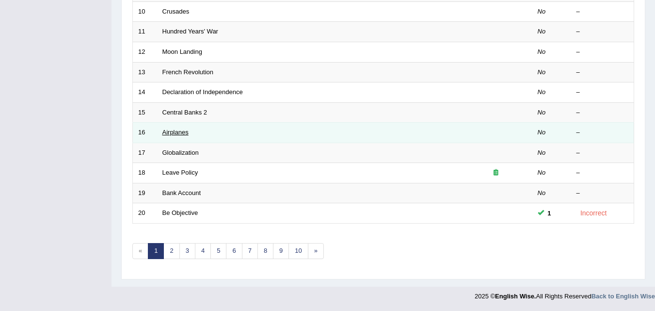
click at [186, 133] on link "Airplanes" at bounding box center [175, 131] width 26 height 7
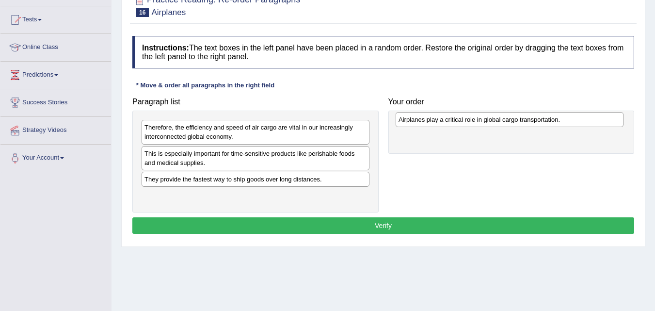
drag, startPoint x: 230, startPoint y: 199, endPoint x: 487, endPoint y: 118, distance: 269.4
click at [487, 118] on div "Airplanes play a critical role in global cargo transportation." at bounding box center [510, 119] width 228 height 15
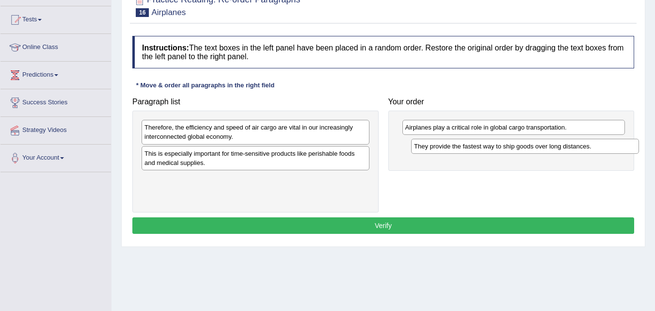
drag, startPoint x: 206, startPoint y: 179, endPoint x: 473, endPoint y: 146, distance: 269.6
click at [473, 146] on div "They provide the fastest way to ship goods over long distances." at bounding box center [525, 146] width 228 height 15
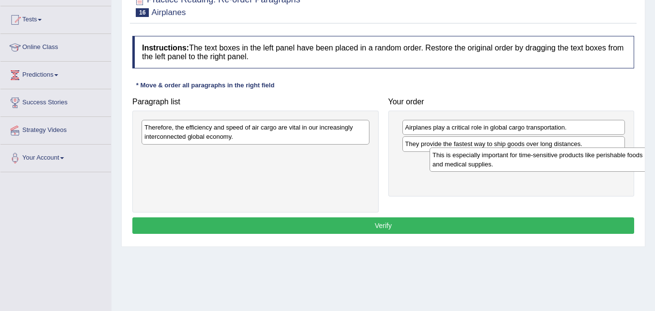
drag, startPoint x: 244, startPoint y: 162, endPoint x: 491, endPoint y: 166, distance: 246.3
click at [519, 168] on div "This is especially important for time-sensitive products like perishable foods …" at bounding box center [543, 159] width 228 height 24
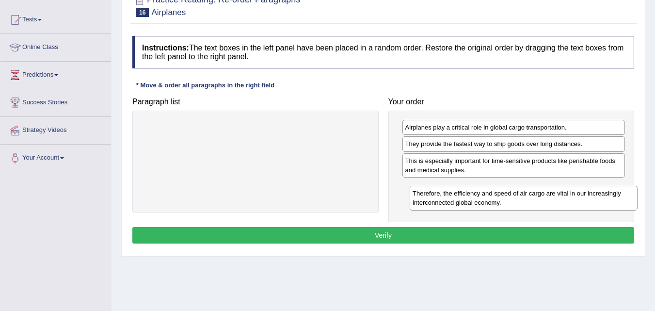
drag, startPoint x: 336, startPoint y: 137, endPoint x: 604, endPoint y: 203, distance: 276.0
click at [604, 203] on div "Therefore, the efficiency and speed of air cargo are vital in our increasingly …" at bounding box center [524, 198] width 228 height 24
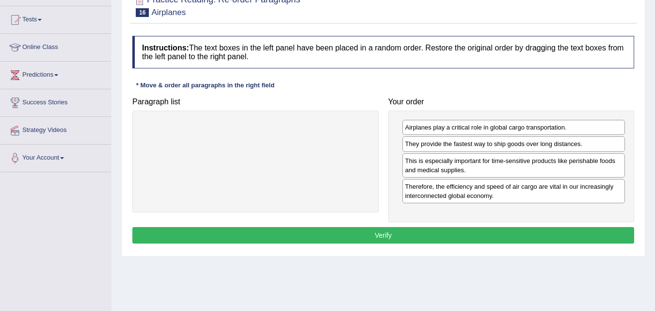
click at [450, 235] on button "Verify" at bounding box center [383, 235] width 502 height 16
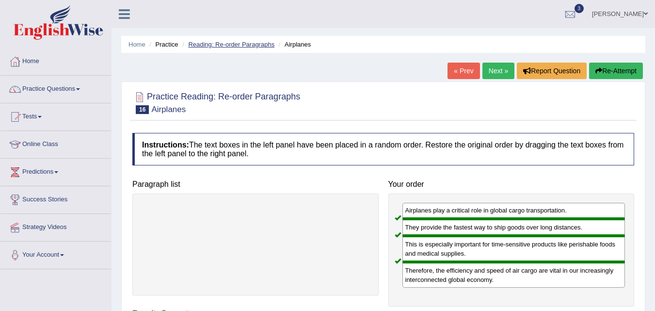
click at [228, 41] on link "Reading: Re-order Paragraphs" at bounding box center [231, 44] width 86 height 7
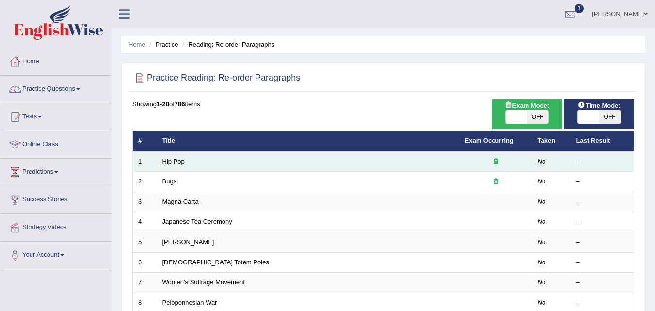
click at [170, 160] on link "Hip Pop" at bounding box center [173, 161] width 22 height 7
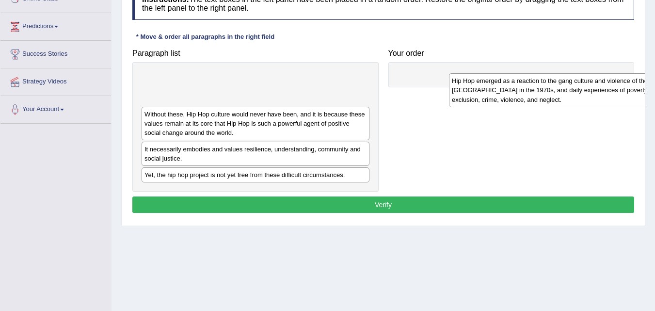
drag, startPoint x: 179, startPoint y: 90, endPoint x: 487, endPoint y: 92, distance: 307.3
click at [487, 92] on div "Hip Hop emerged as a reaction to the gang culture and violence of the [GEOGRAPH…" at bounding box center [563, 89] width 228 height 33
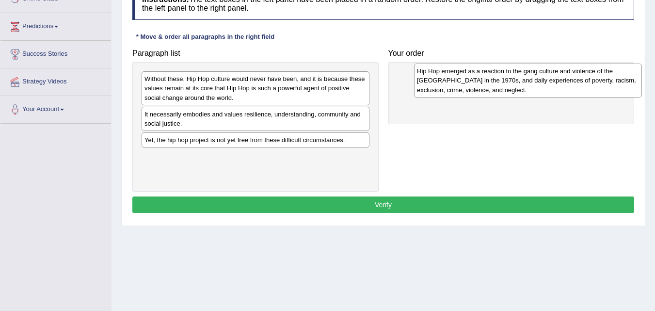
drag, startPoint x: 179, startPoint y: 88, endPoint x: 444, endPoint y: 80, distance: 264.3
click at [448, 80] on div "Hip Hop emerged as a reaction to the gang culture and violence of the South Bro…" at bounding box center [528, 79] width 228 height 33
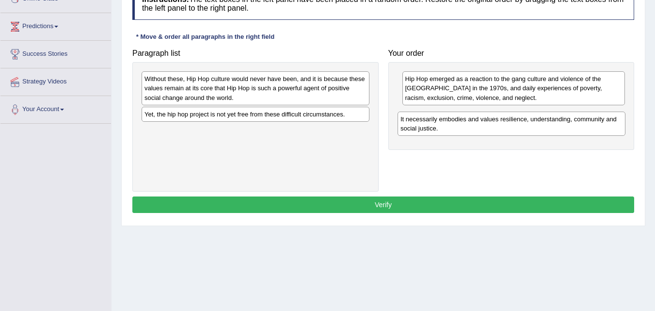
drag, startPoint x: 203, startPoint y: 118, endPoint x: 459, endPoint y: 123, distance: 256.0
click at [459, 123] on div "It necessarily embodies and values resilience, understanding, community and soc…" at bounding box center [511, 123] width 228 height 24
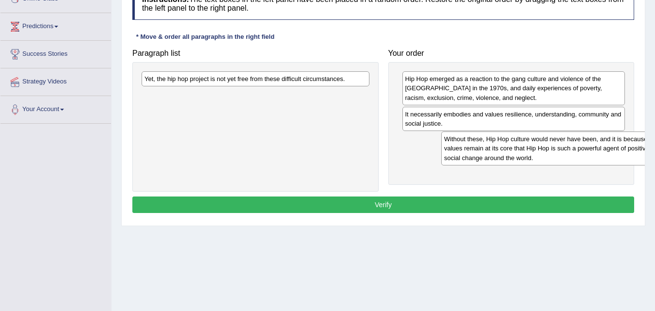
drag, startPoint x: 238, startPoint y: 91, endPoint x: 532, endPoint y: 152, distance: 300.5
click at [532, 152] on div "Without these, Hip Hop culture would never have been, and it is because these v…" at bounding box center [555, 147] width 228 height 33
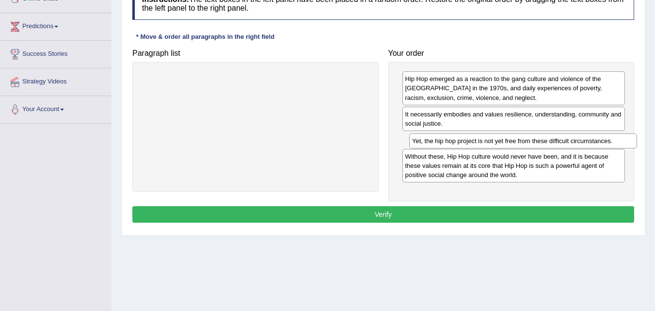
drag, startPoint x: 270, startPoint y: 80, endPoint x: 537, endPoint y: 143, distance: 274.7
click at [537, 143] on div "Yet, the hip hop project is not yet free from these difficult circumstances." at bounding box center [523, 140] width 228 height 15
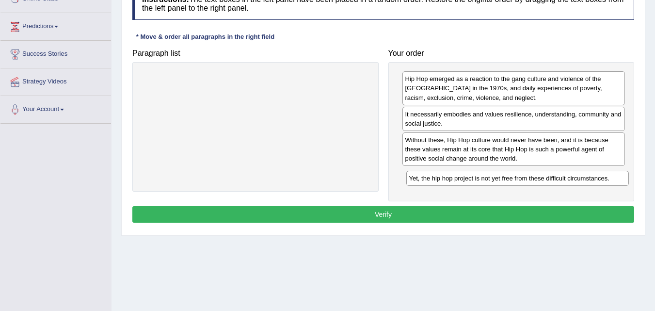
drag, startPoint x: 503, startPoint y: 142, endPoint x: 507, endPoint y: 180, distance: 38.5
click at [507, 180] on div "Yet, the hip hop project is not yet free from these difficult circumstances." at bounding box center [517, 178] width 223 height 15
click at [465, 212] on button "Verify" at bounding box center [383, 214] width 502 height 16
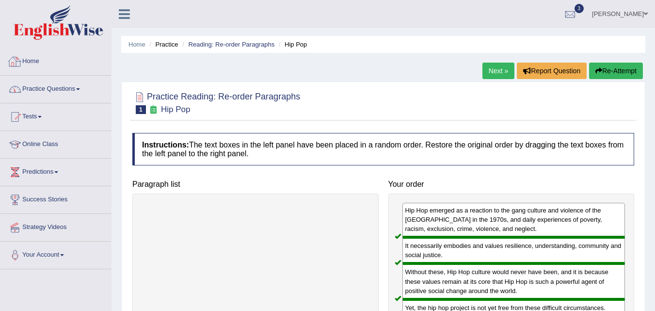
click at [56, 91] on link "Practice Questions" at bounding box center [55, 88] width 111 height 24
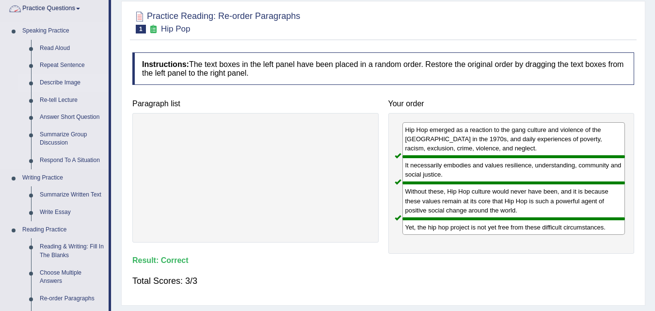
scroll to position [194, 0]
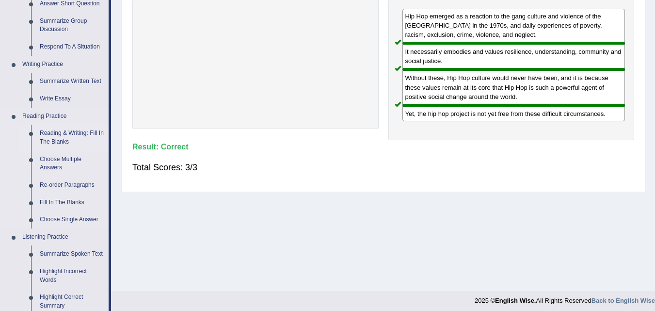
click at [62, 129] on link "Reading & Writing: Fill In The Blanks" at bounding box center [71, 138] width 73 height 26
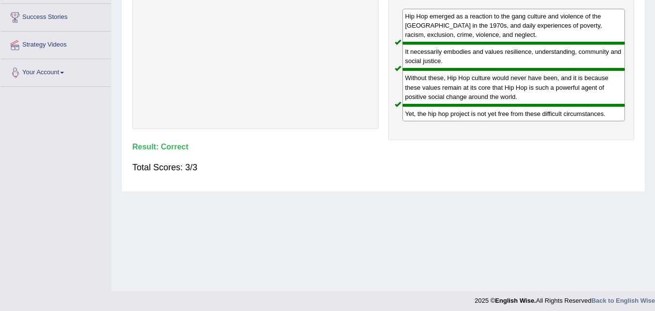
scroll to position [198, 0]
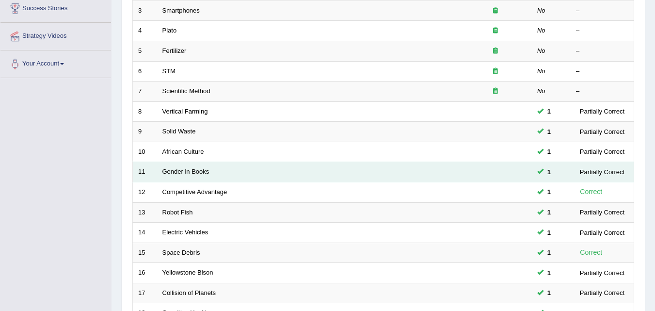
scroll to position [194, 0]
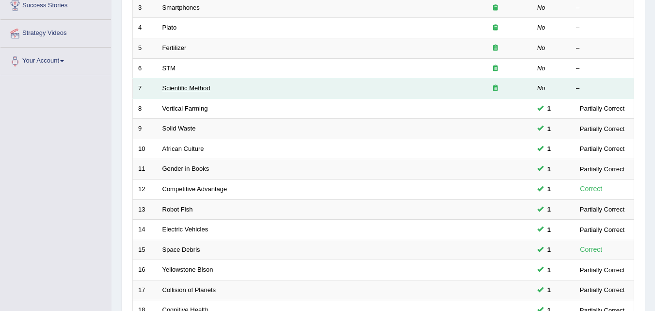
click at [175, 87] on link "Scientific Method" at bounding box center [186, 87] width 48 height 7
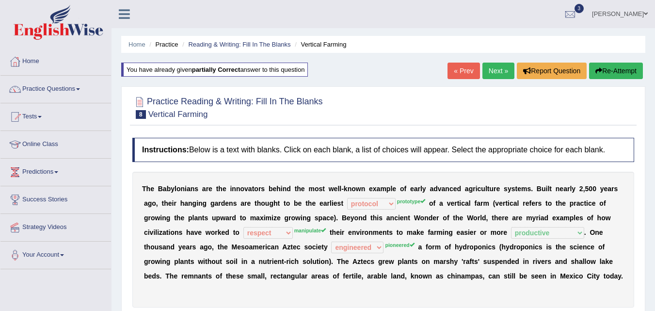
select select "protocol"
select select "respect"
select select "productive"
select select "engineered"
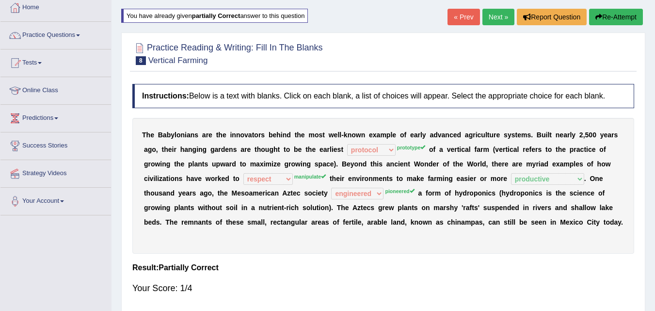
scroll to position [48, 0]
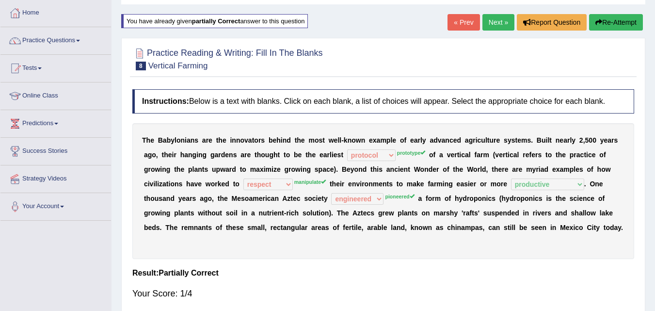
click at [335, 153] on b "e" at bounding box center [335, 155] width 4 height 8
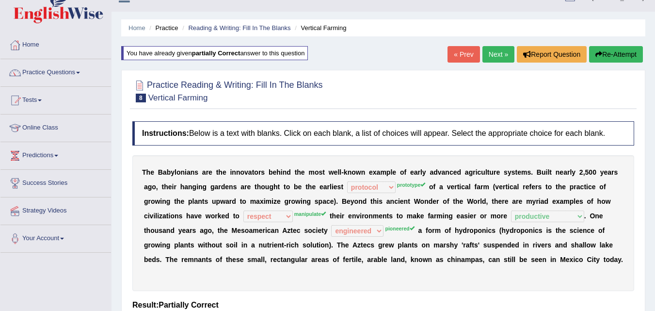
scroll to position [0, 0]
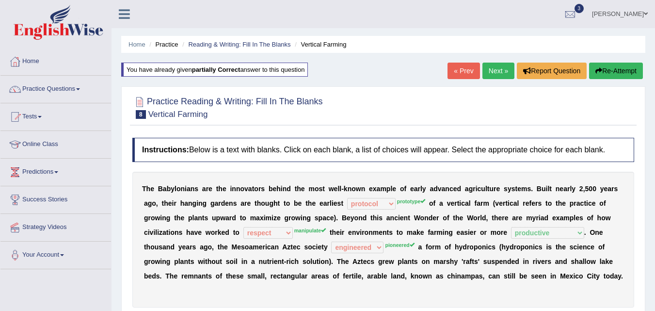
click at [604, 72] on button "Re-Attempt" at bounding box center [616, 71] width 54 height 16
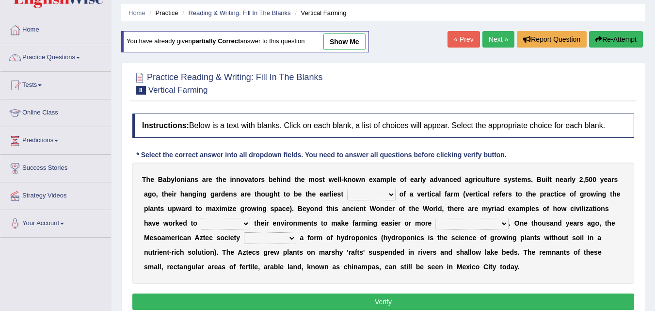
scroll to position [48, 0]
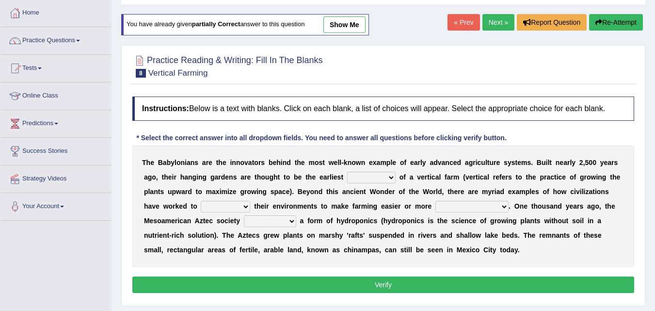
click at [383, 177] on select "prototype failure discredit protocol" at bounding box center [371, 178] width 48 height 12
click at [314, 185] on div "T h e B a b y l o n i a n s a r e t h e i n n o v a t o r s b e h i n d t h e m…" at bounding box center [383, 205] width 502 height 121
click at [372, 175] on select "prototype failure discredit protocol" at bounding box center [371, 178] width 48 height 12
click at [309, 205] on b "n" at bounding box center [309, 206] width 4 height 8
click at [225, 205] on select "manipulate escape respect disarrange" at bounding box center [225, 207] width 49 height 12
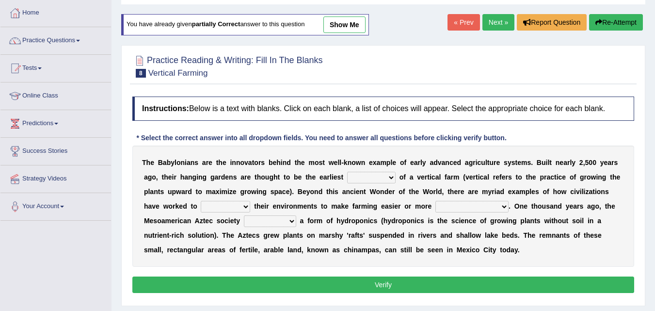
click at [329, 232] on b "r" at bounding box center [330, 235] width 2 height 8
click at [239, 202] on select "manipulate escape respect disarrange" at bounding box center [225, 207] width 49 height 12
select select "manipulate"
click at [201, 201] on select "manipulate escape respect disarrange" at bounding box center [225, 207] width 49 height 12
click at [492, 16] on link "Next »" at bounding box center [498, 22] width 32 height 16
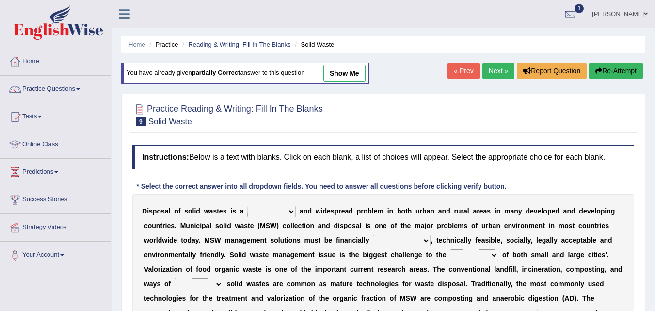
click at [359, 70] on link "show me" at bounding box center [344, 73] width 42 height 16
select select "stinging"
select select "sustainable"
select select "authorities"
select select "preserving"
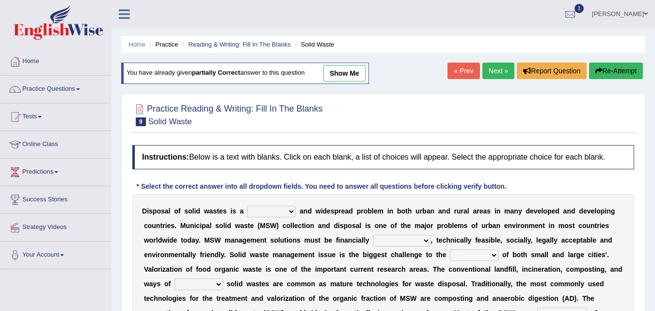
select select "composed"
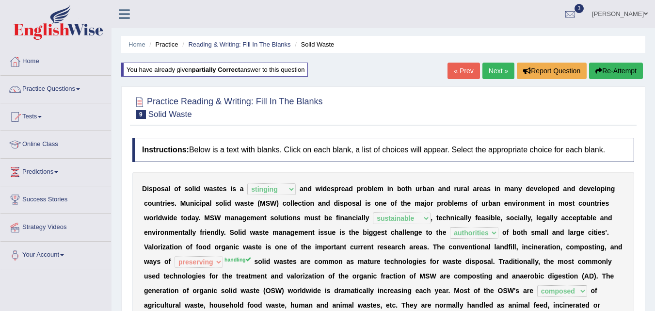
click at [487, 70] on link "Next »" at bounding box center [498, 71] width 32 height 16
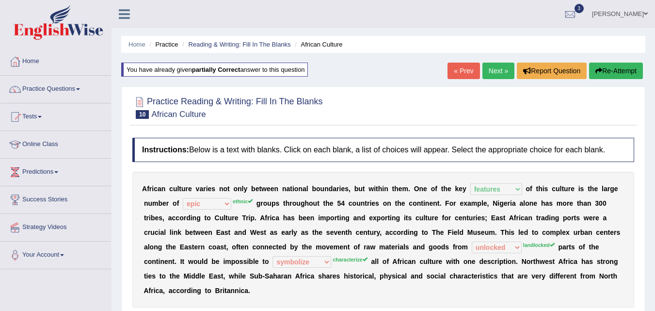
select select "features"
select select "epic"
select select "unlocked"
select select "symbolize"
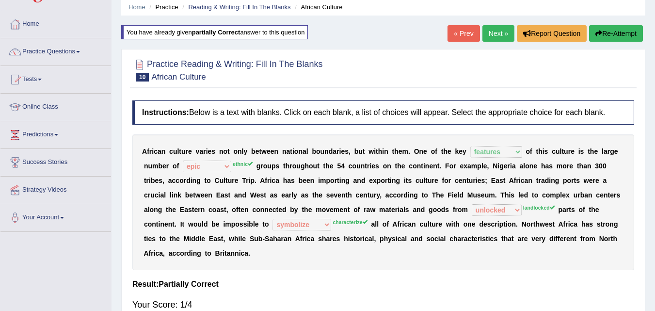
scroll to position [48, 0]
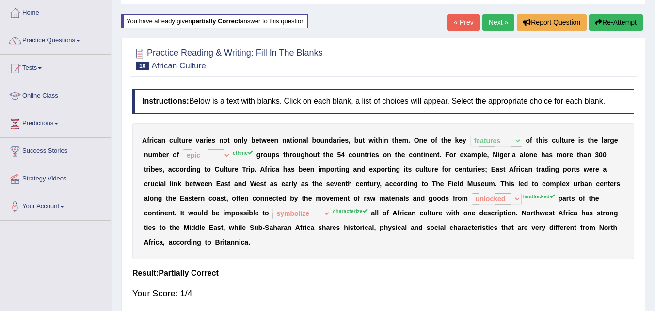
click at [500, 25] on link "Next »" at bounding box center [498, 22] width 32 height 16
